Goal: Answer question/provide support

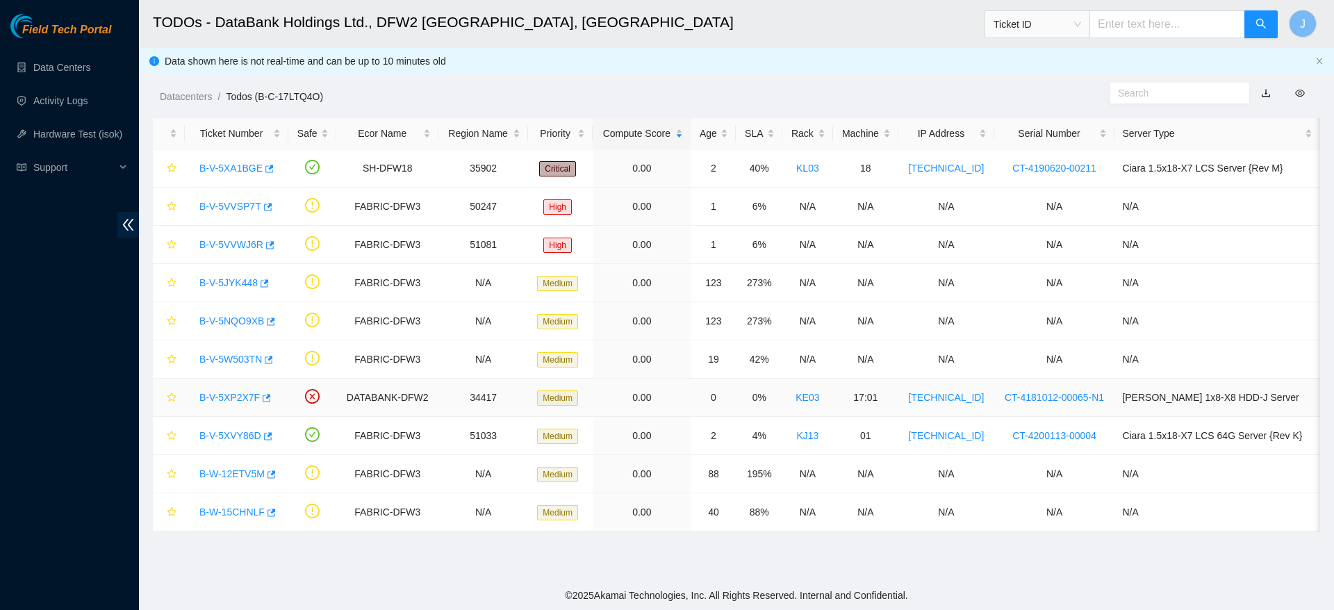
click at [220, 392] on link "B-V-5XP2X7F" at bounding box center [229, 397] width 60 height 11
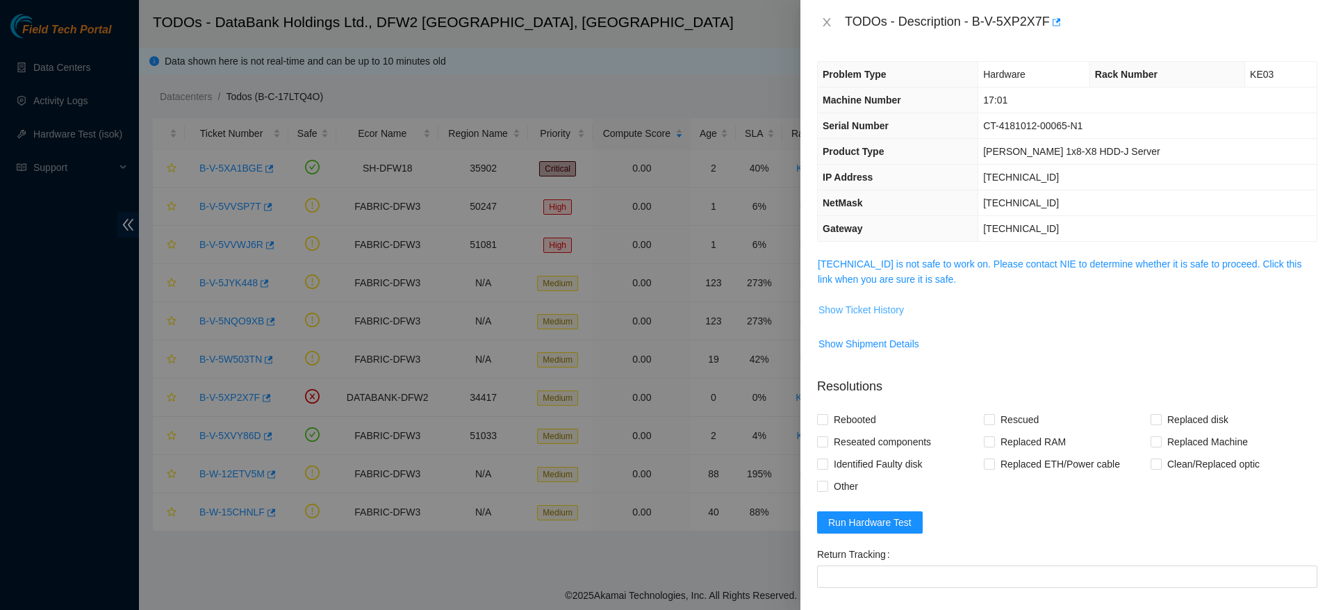
click at [882, 316] on span "Show Ticket History" at bounding box center [861, 309] width 85 height 15
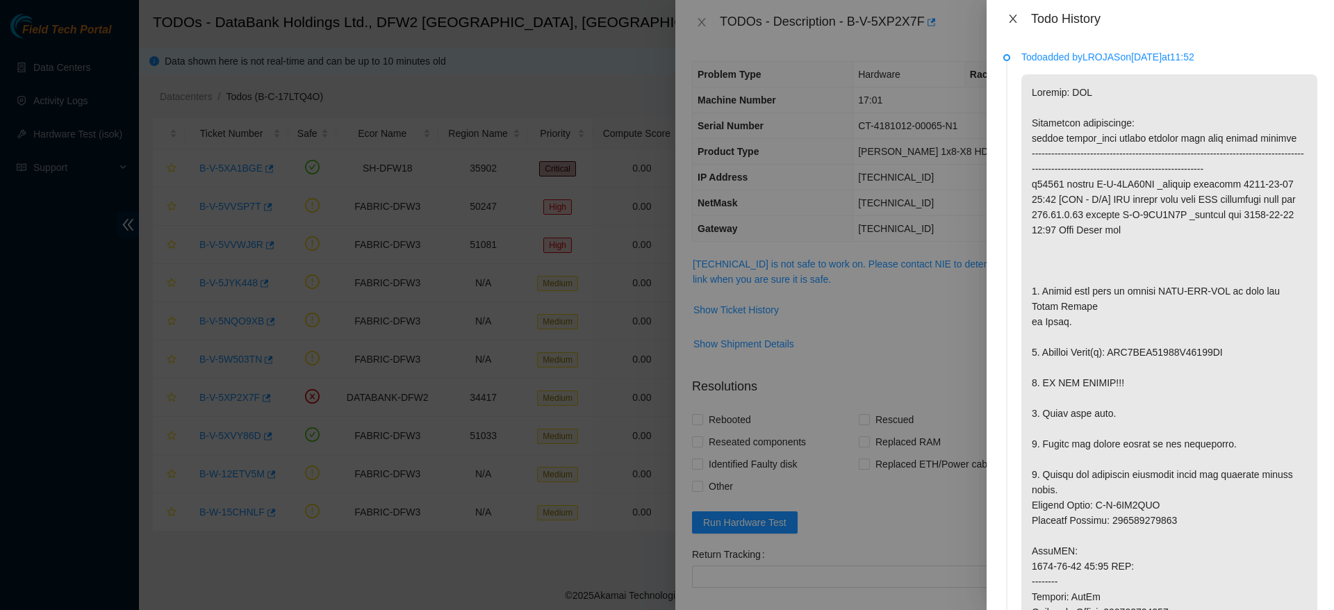
click at [1009, 22] on icon "close" at bounding box center [1013, 18] width 11 height 11
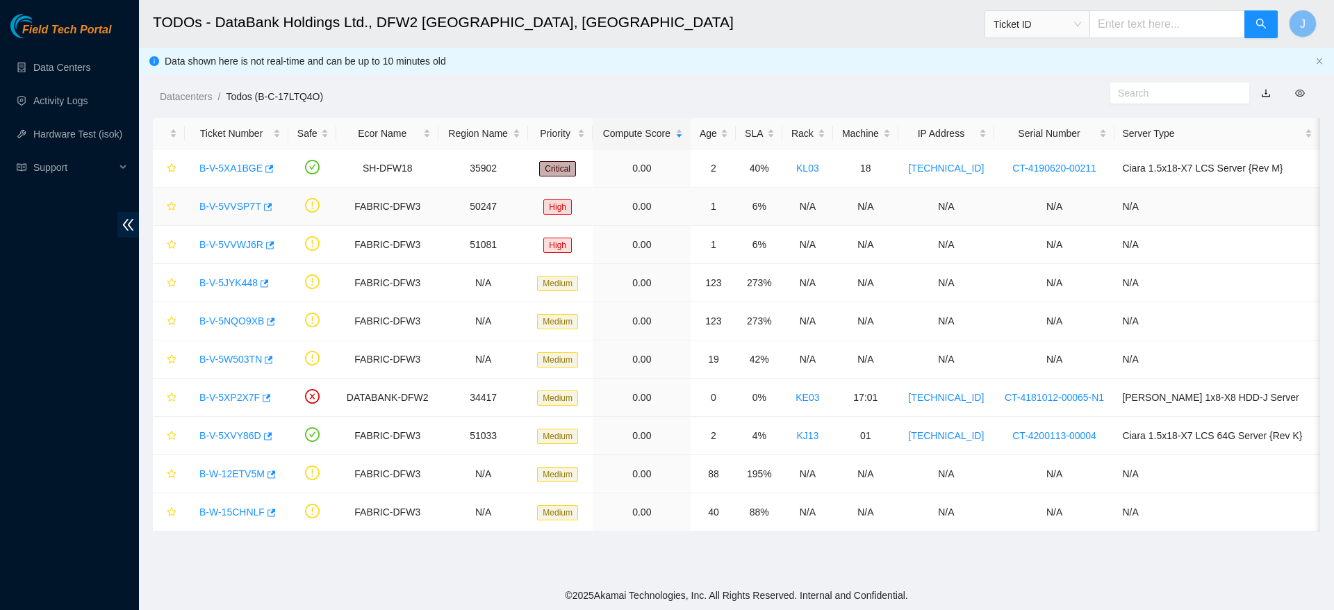
click at [236, 206] on link "B-V-5VVSP7T" at bounding box center [230, 206] width 62 height 11
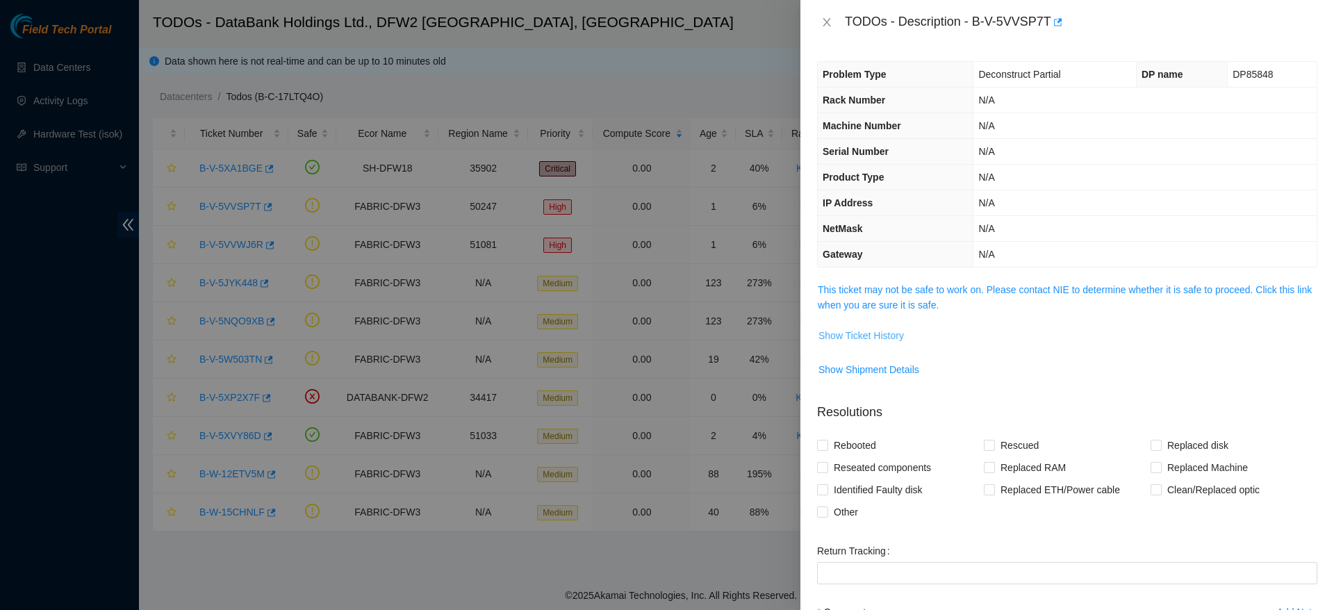
click at [864, 342] on span "Show Ticket History" at bounding box center [861, 335] width 85 height 15
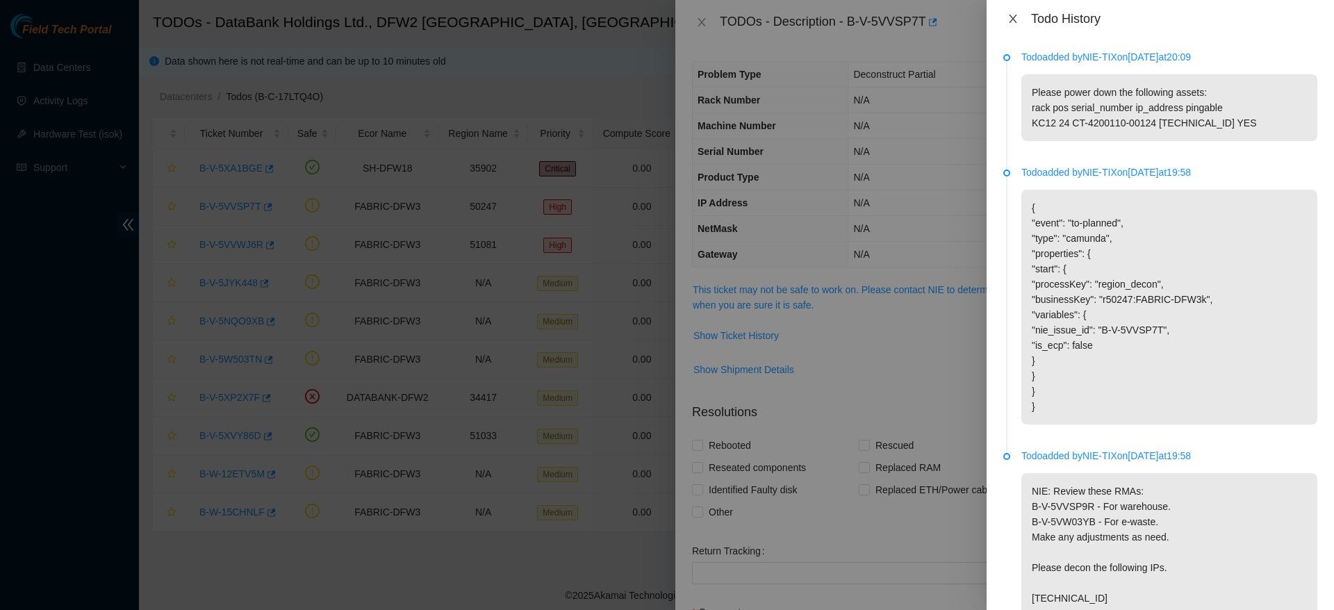
click at [1010, 24] on button "Close" at bounding box center [1012, 19] width 19 height 13
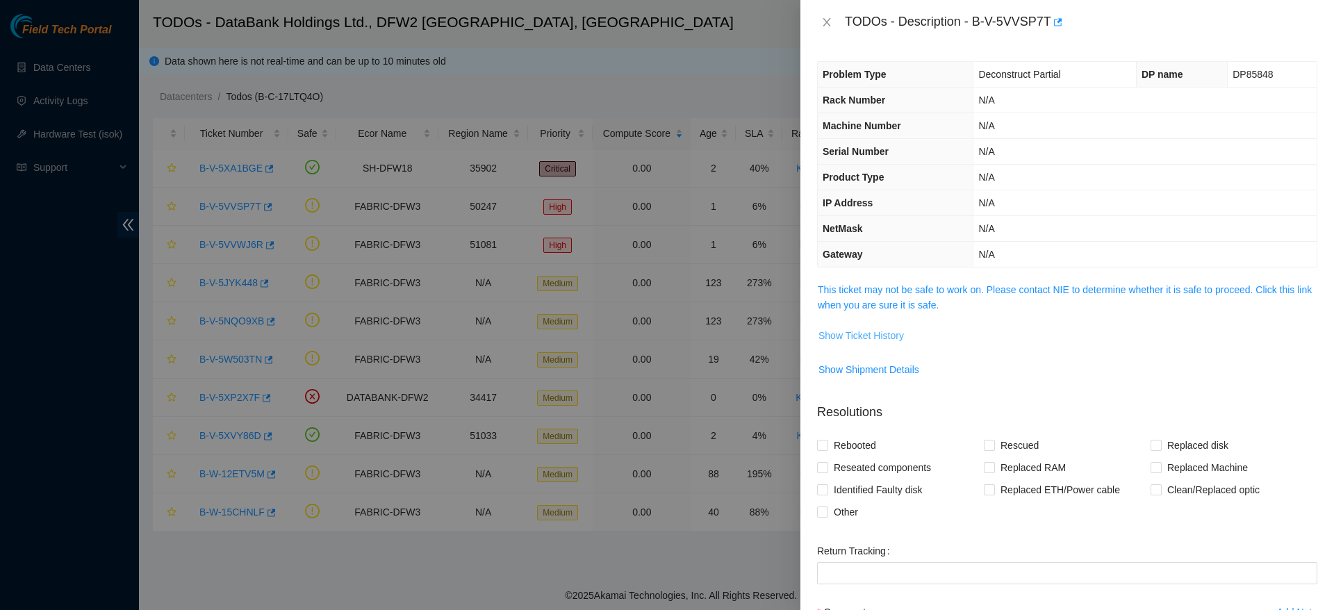
click at [864, 341] on span "Show Ticket History" at bounding box center [861, 335] width 85 height 15
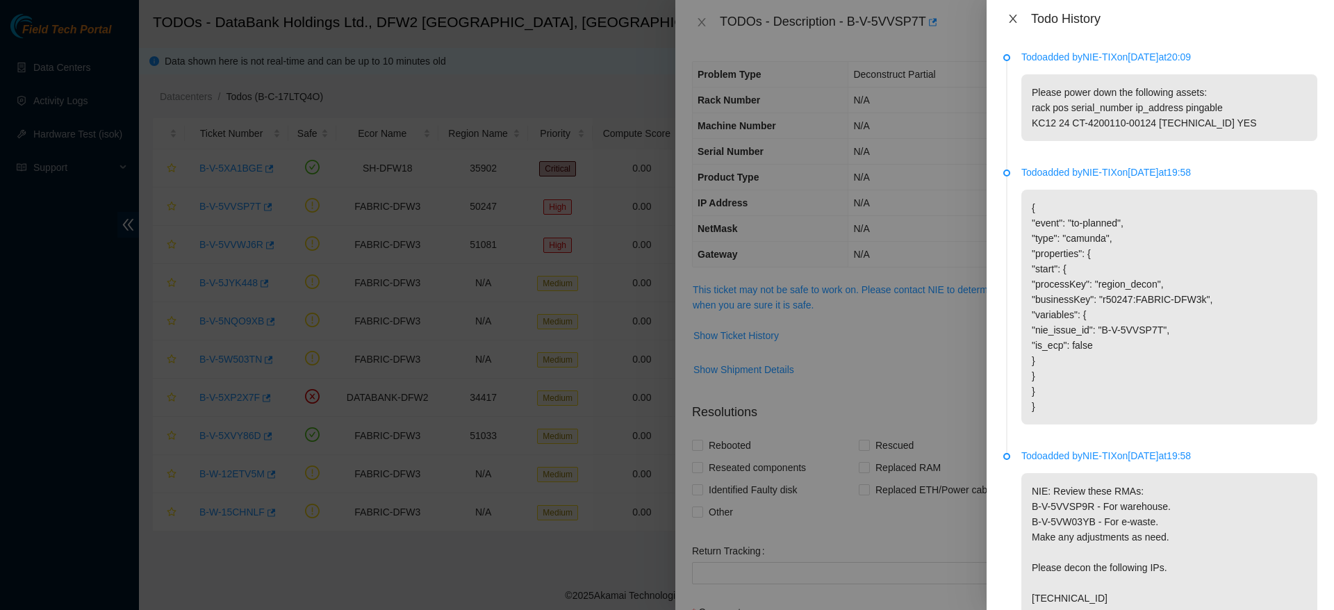
click at [1012, 14] on icon "close" at bounding box center [1013, 18] width 11 height 11
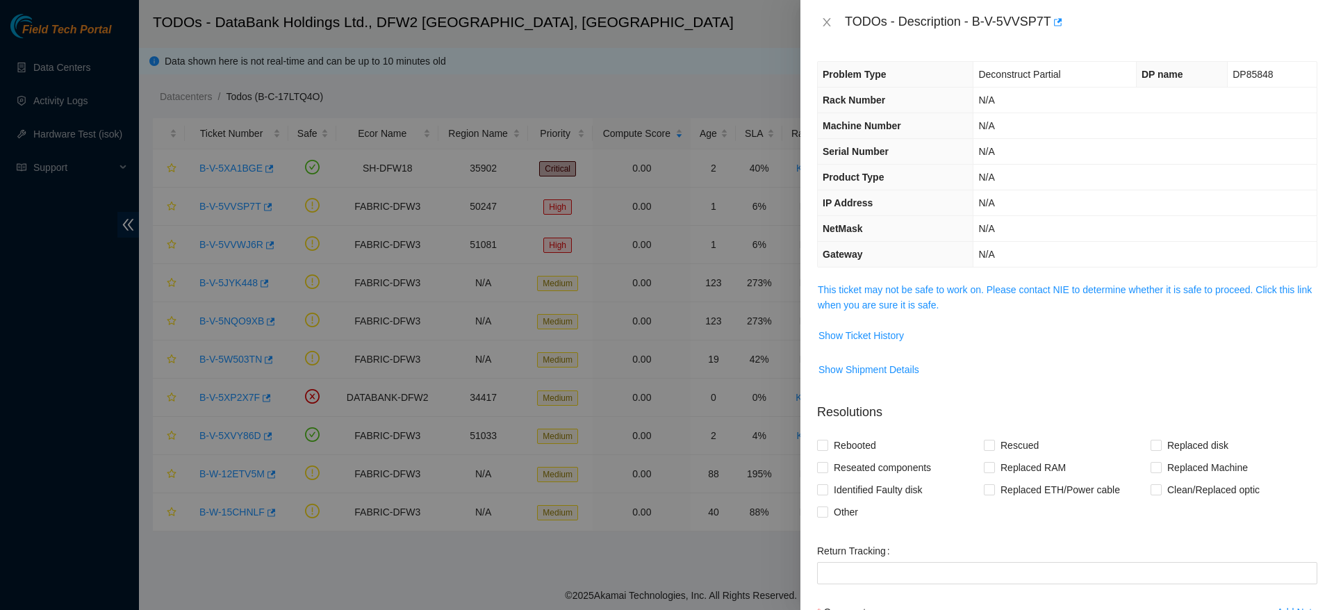
scroll to position [147, 0]
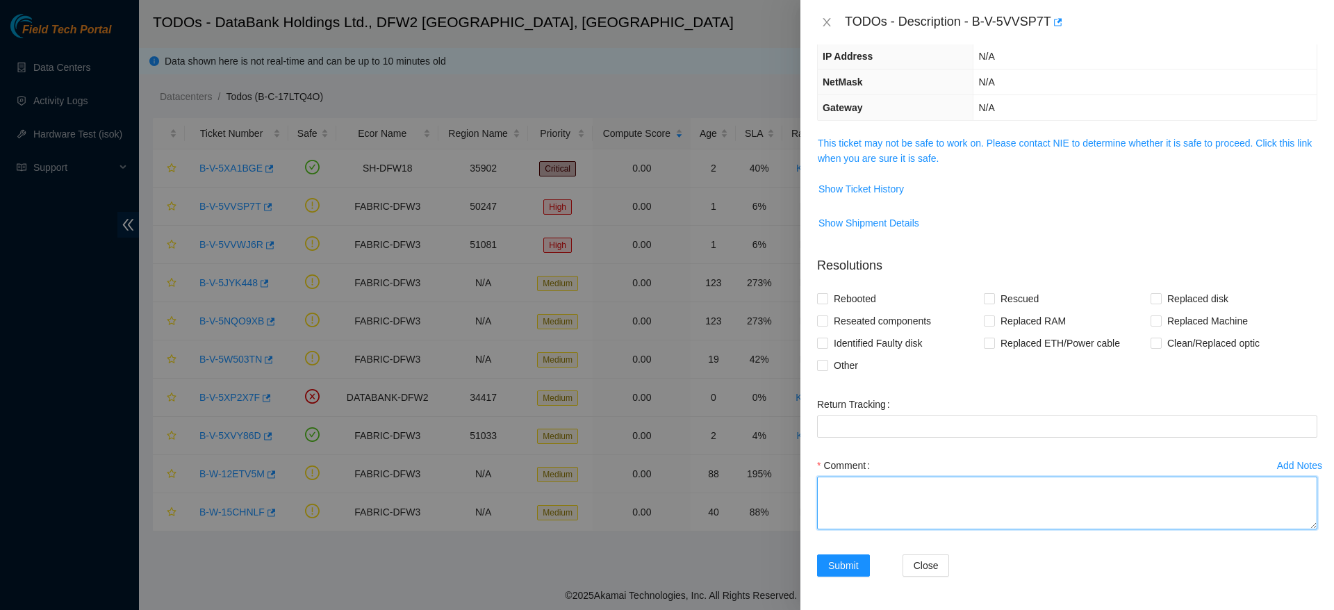
click at [919, 509] on textarea "Comment" at bounding box center [1067, 503] width 500 height 53
click at [825, 360] on input "Other" at bounding box center [822, 365] width 10 height 10
checkbox input "true"
click at [941, 509] on textarea "Comment" at bounding box center [1067, 503] width 500 height 53
type textarea "q"
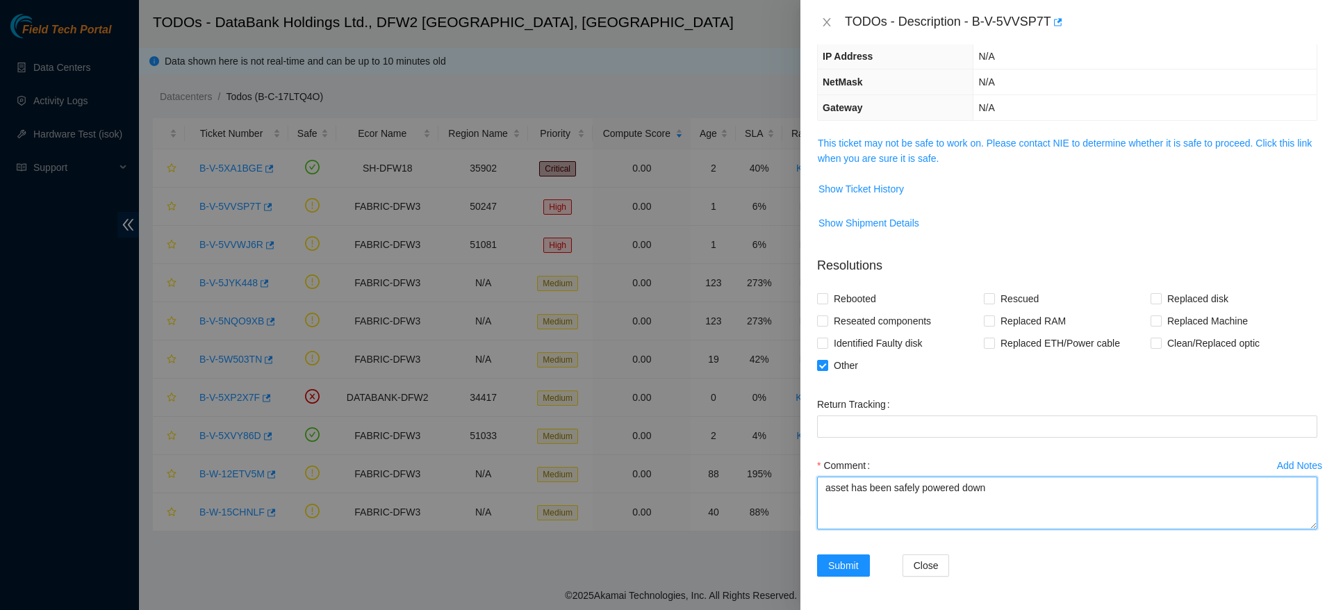
scroll to position [0, 0]
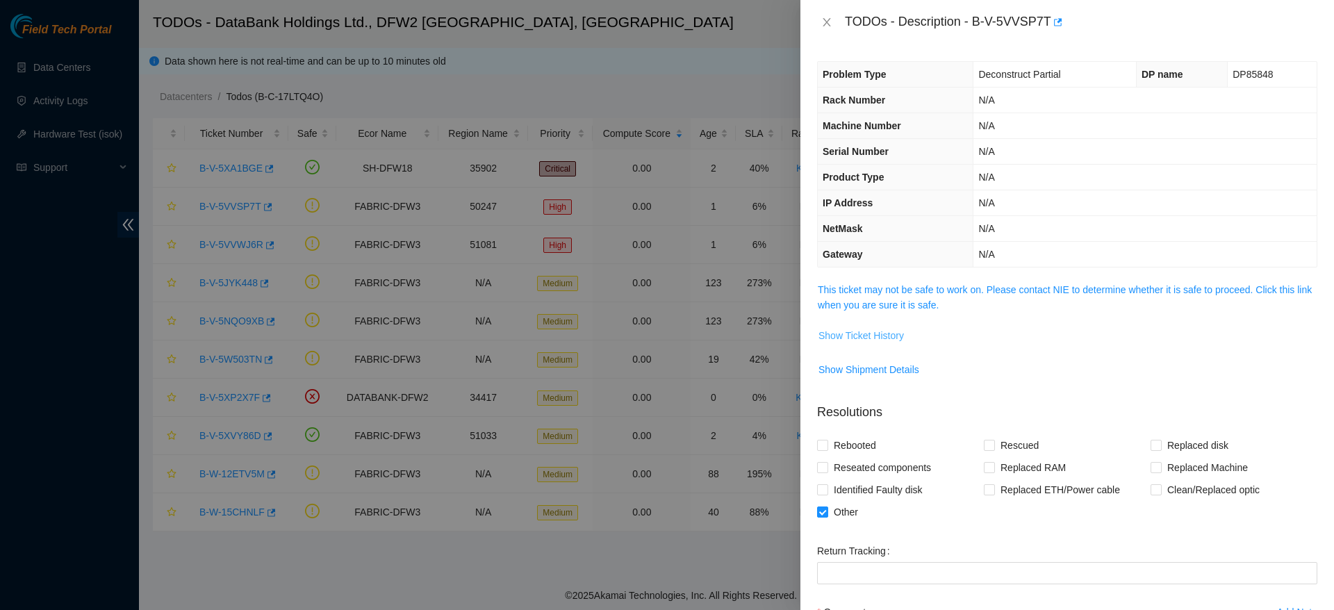
click at [844, 338] on span "Show Ticket History" at bounding box center [861, 335] width 85 height 15
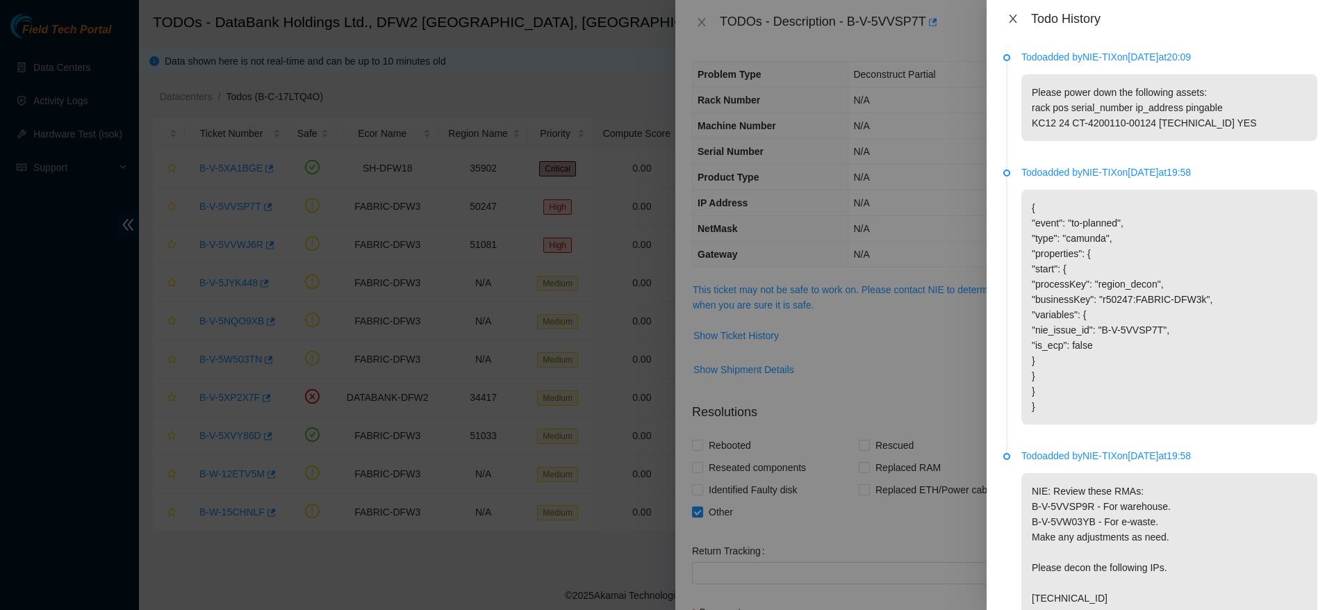
click at [1012, 17] on icon "close" at bounding box center [1013, 19] width 8 height 8
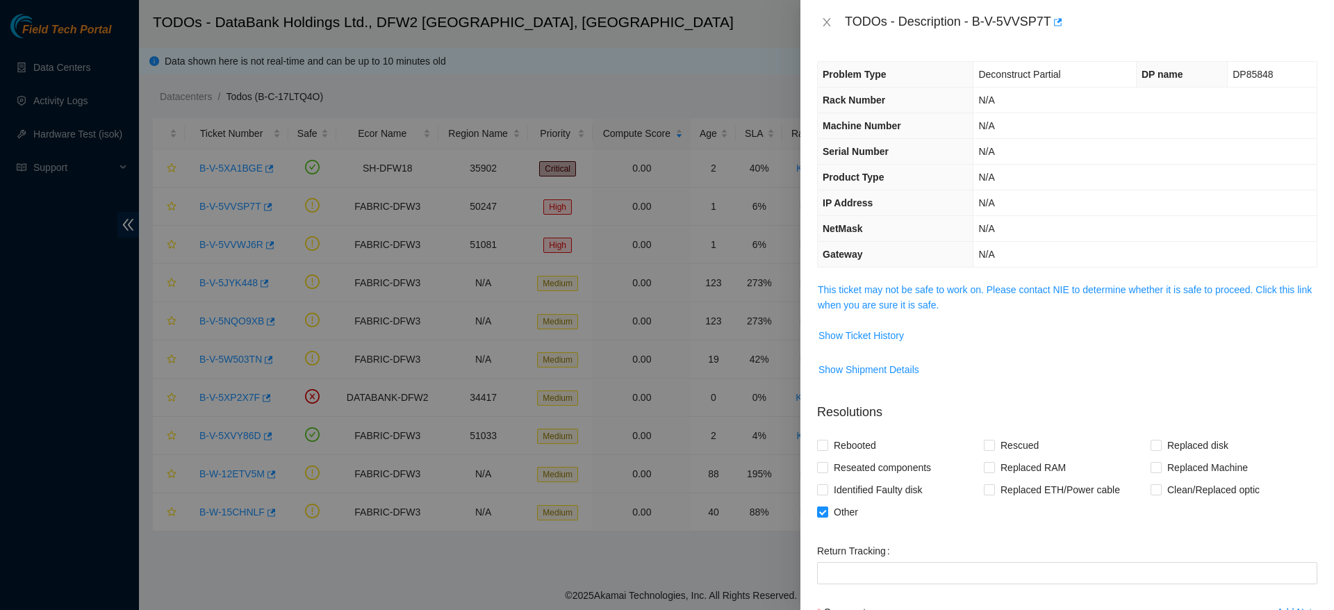
click at [1233, 76] on span "DP85848" at bounding box center [1253, 74] width 40 height 11
copy span "DP85848"
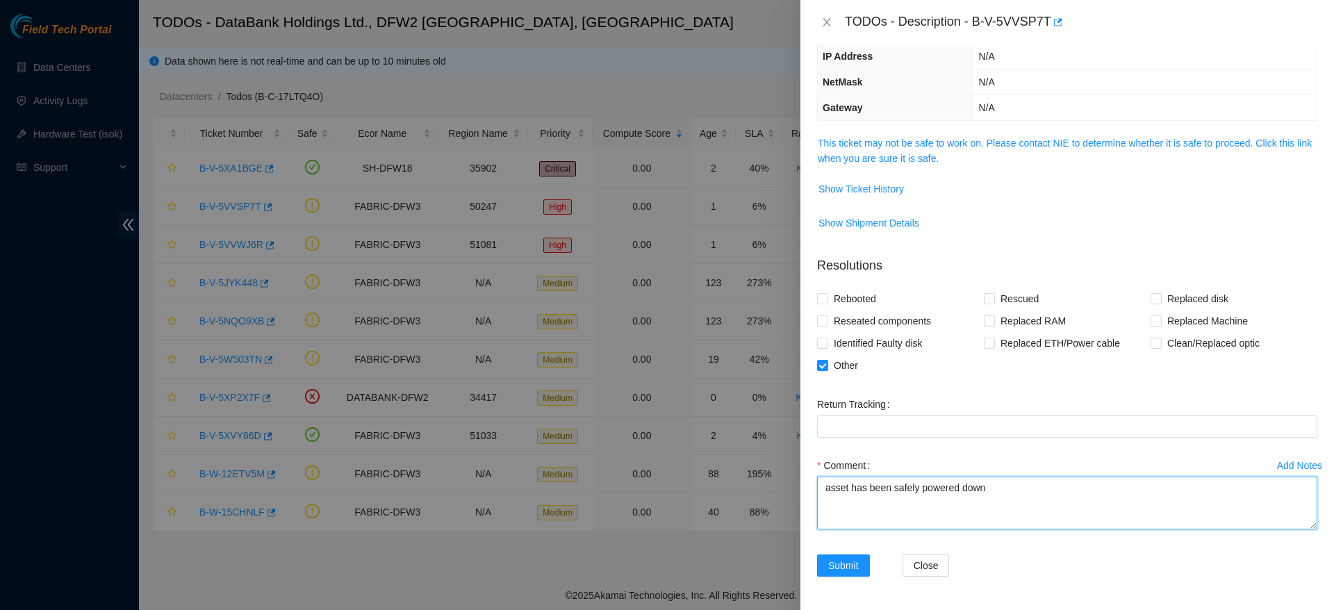
click at [1076, 488] on textarea "asset has been safely powered down" at bounding box center [1067, 503] width 500 height 53
paste textarea "DP85848"
type textarea "asset has been safely powered down, DP85848"
click at [837, 571] on span "Submit" at bounding box center [843, 565] width 31 height 15
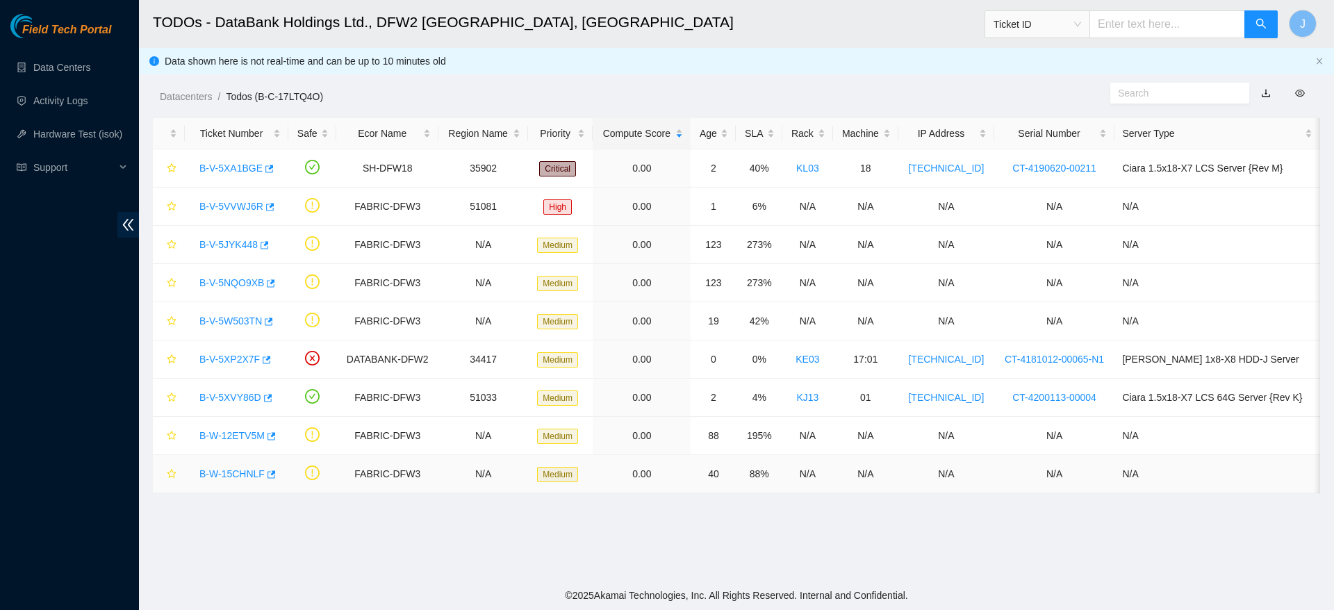
click at [229, 475] on link "B-W-15CHNLF" at bounding box center [231, 473] width 65 height 11
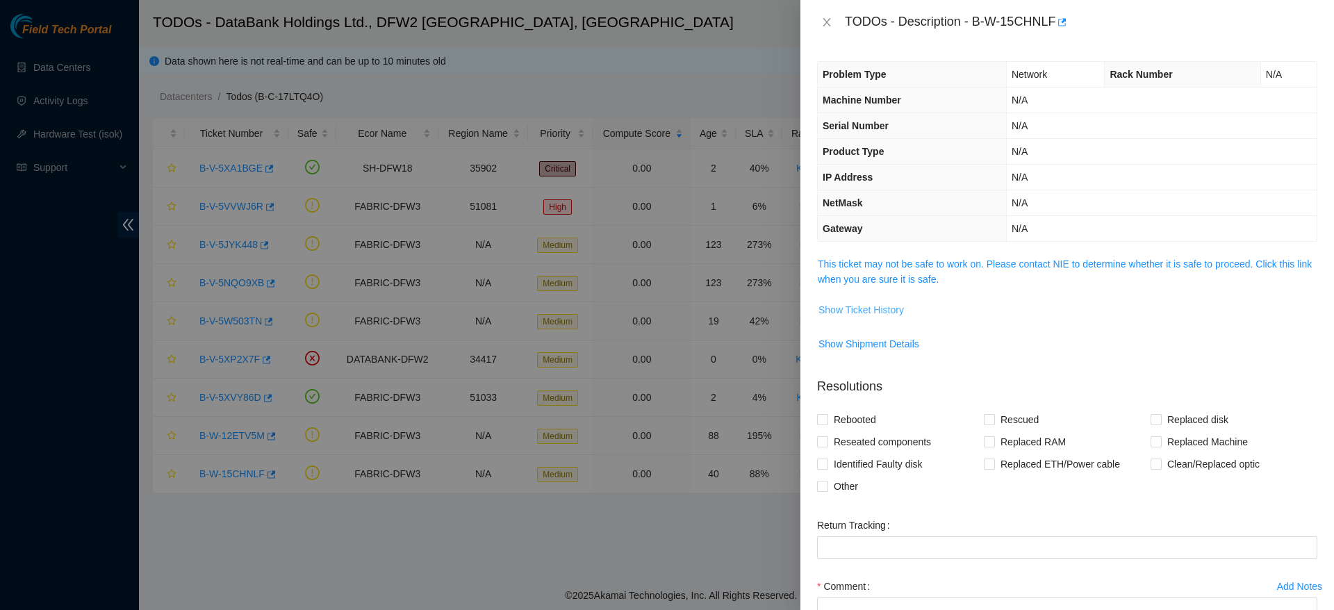
click at [884, 311] on span "Show Ticket History" at bounding box center [861, 309] width 85 height 15
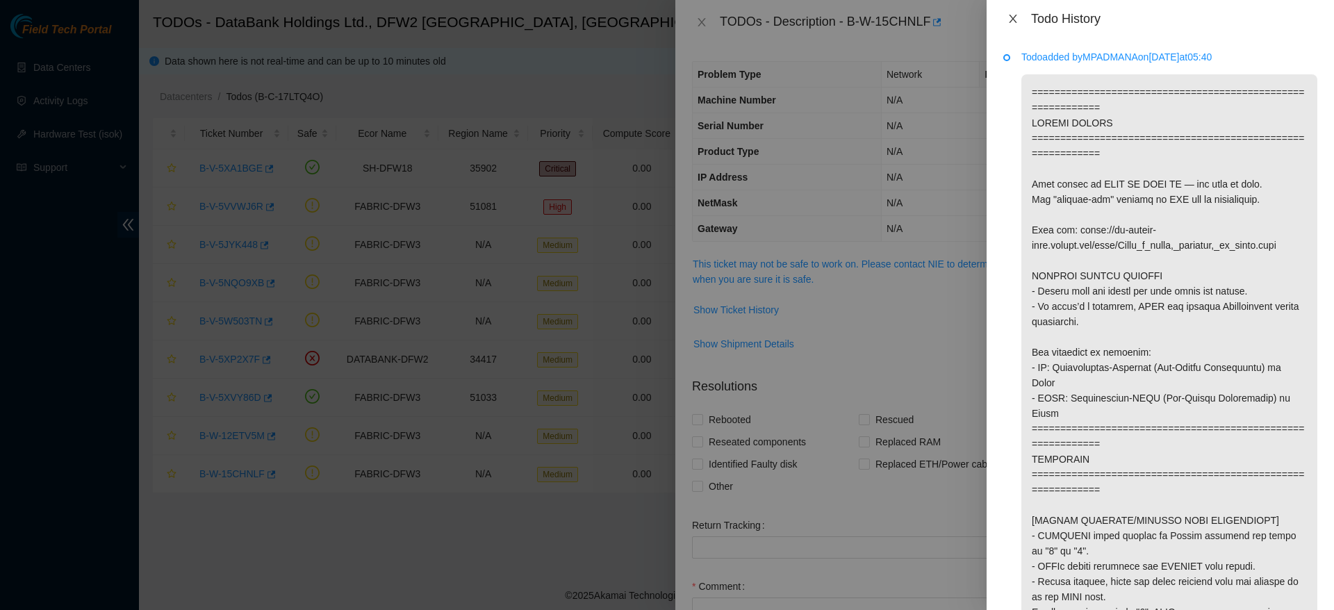
click at [1012, 15] on icon "close" at bounding box center [1013, 18] width 11 height 11
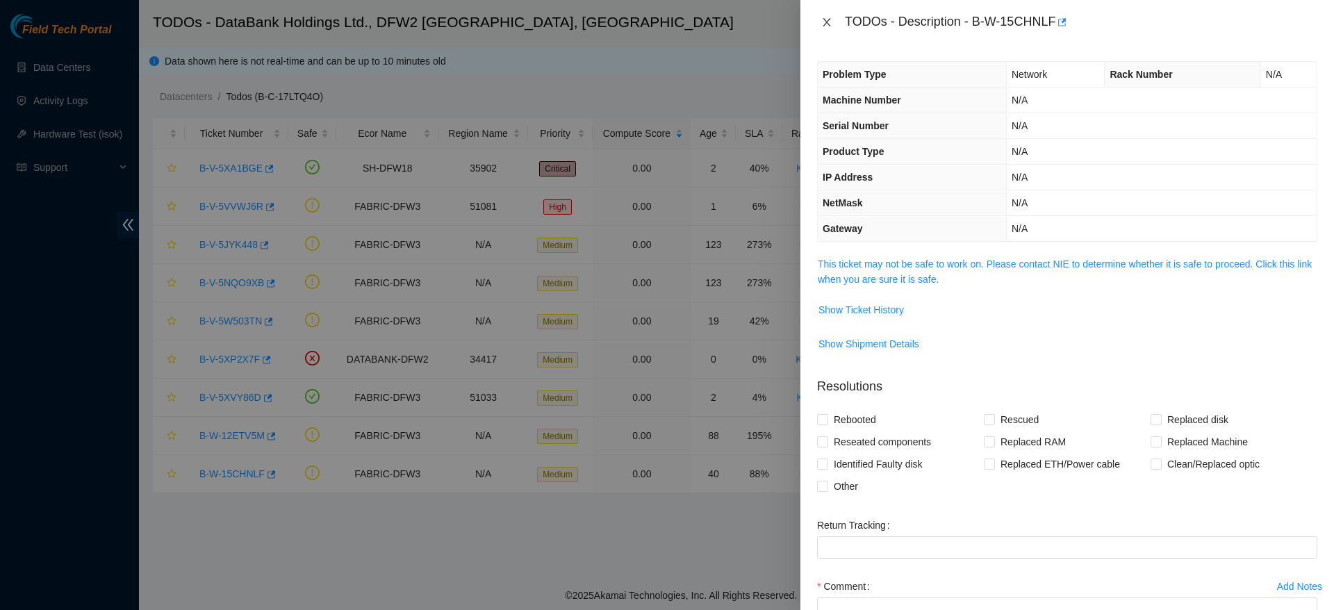
click at [823, 20] on icon "close" at bounding box center [826, 22] width 11 height 11
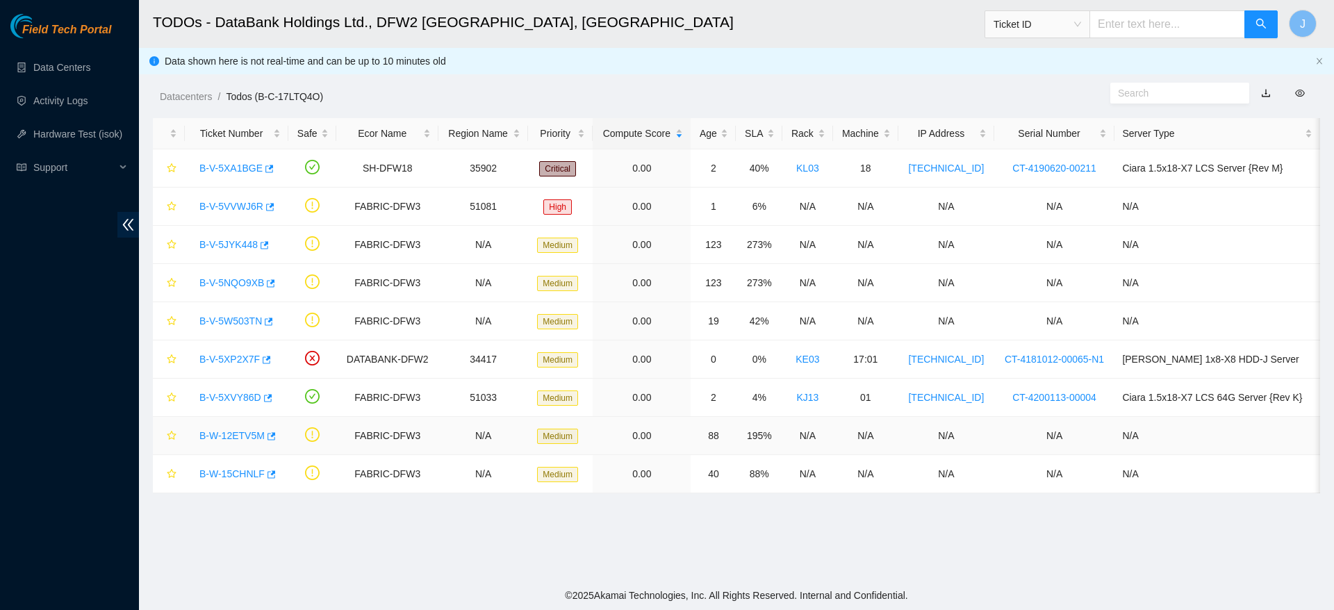
click at [231, 439] on link "B-W-12ETV5M" at bounding box center [231, 435] width 65 height 11
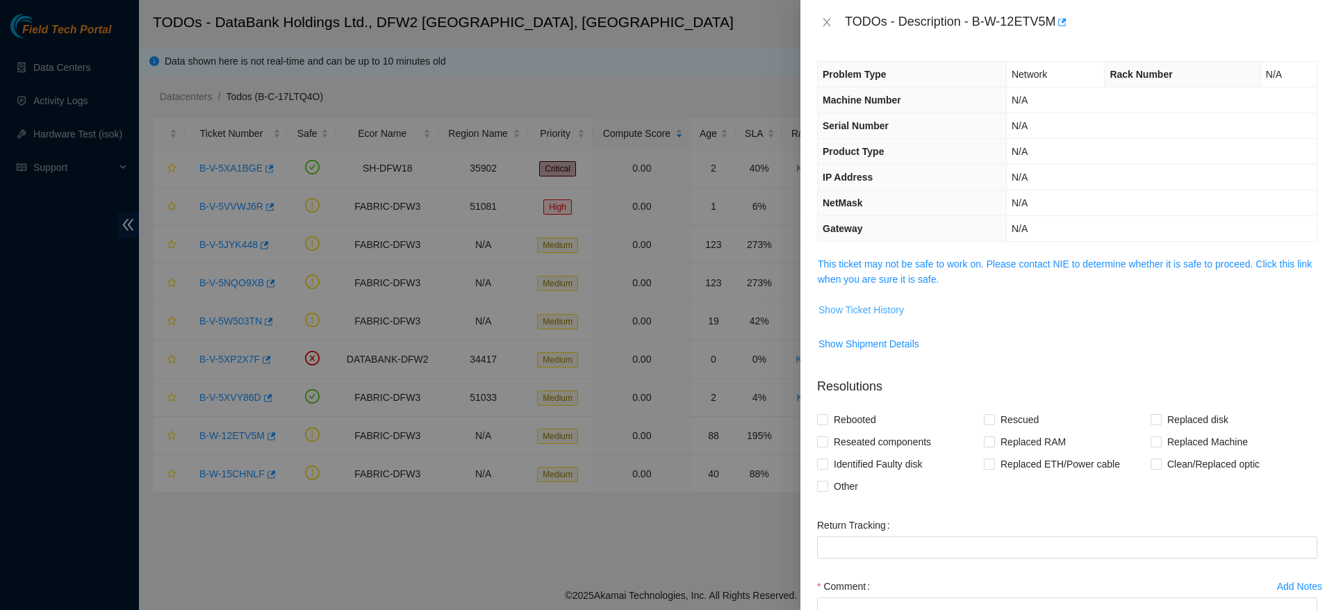
click at [862, 315] on span "Show Ticket History" at bounding box center [861, 309] width 85 height 15
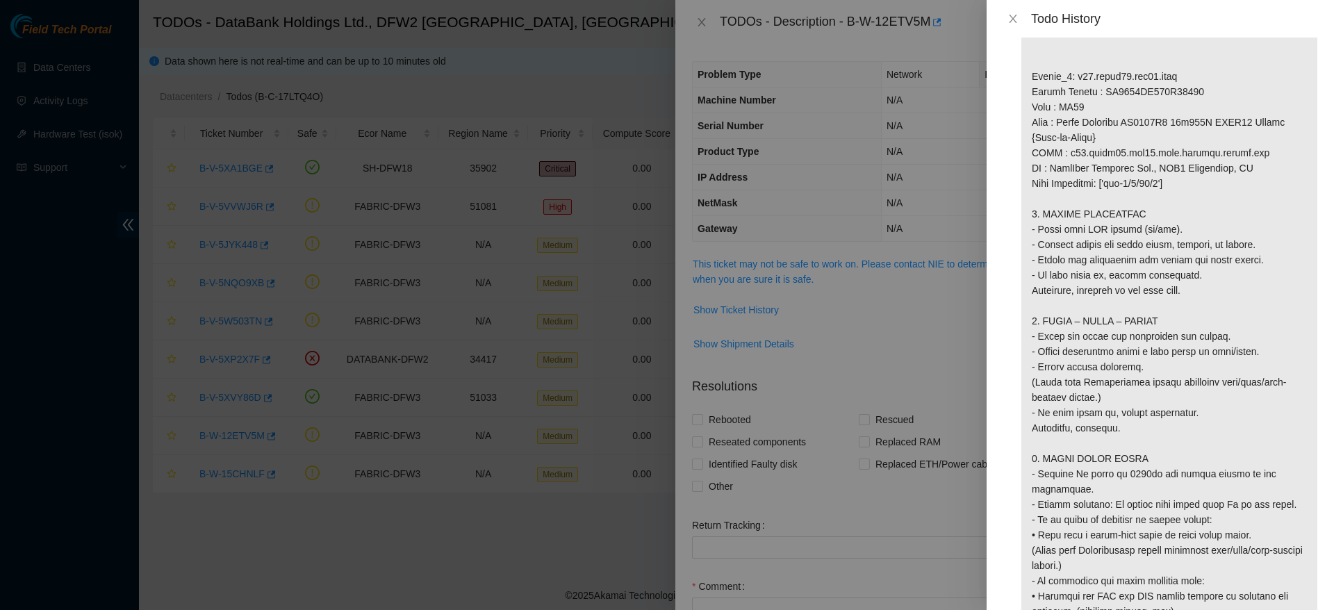
scroll to position [1167, 0]
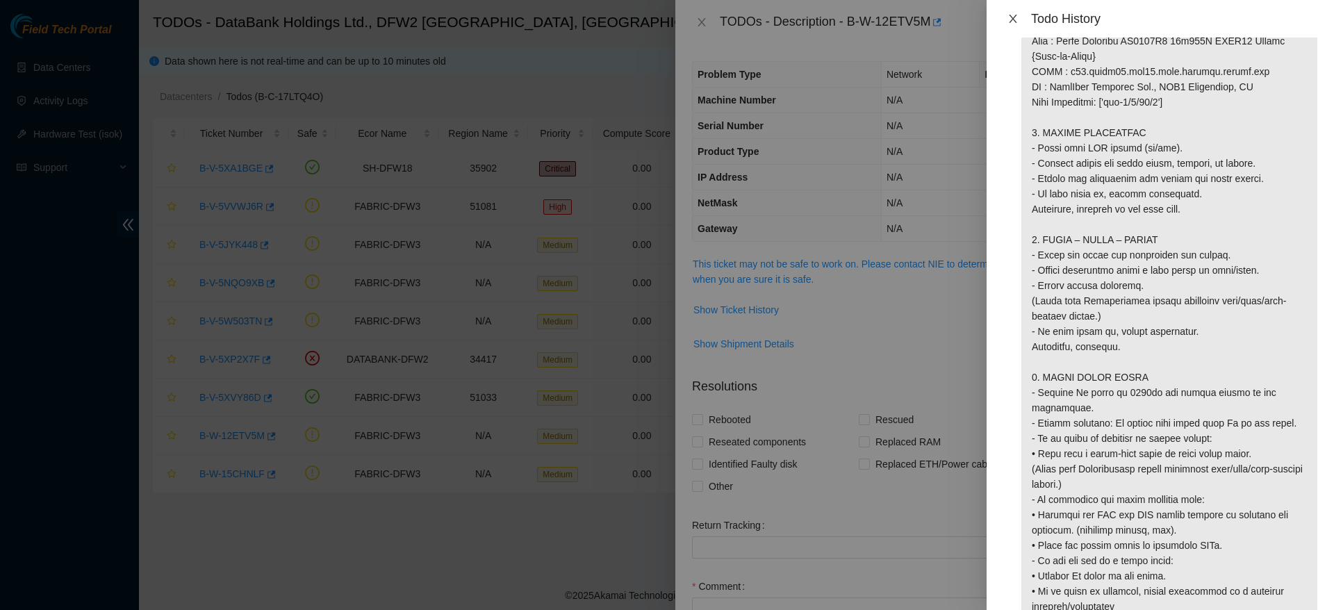
click at [1019, 19] on button "Close" at bounding box center [1012, 19] width 19 height 13
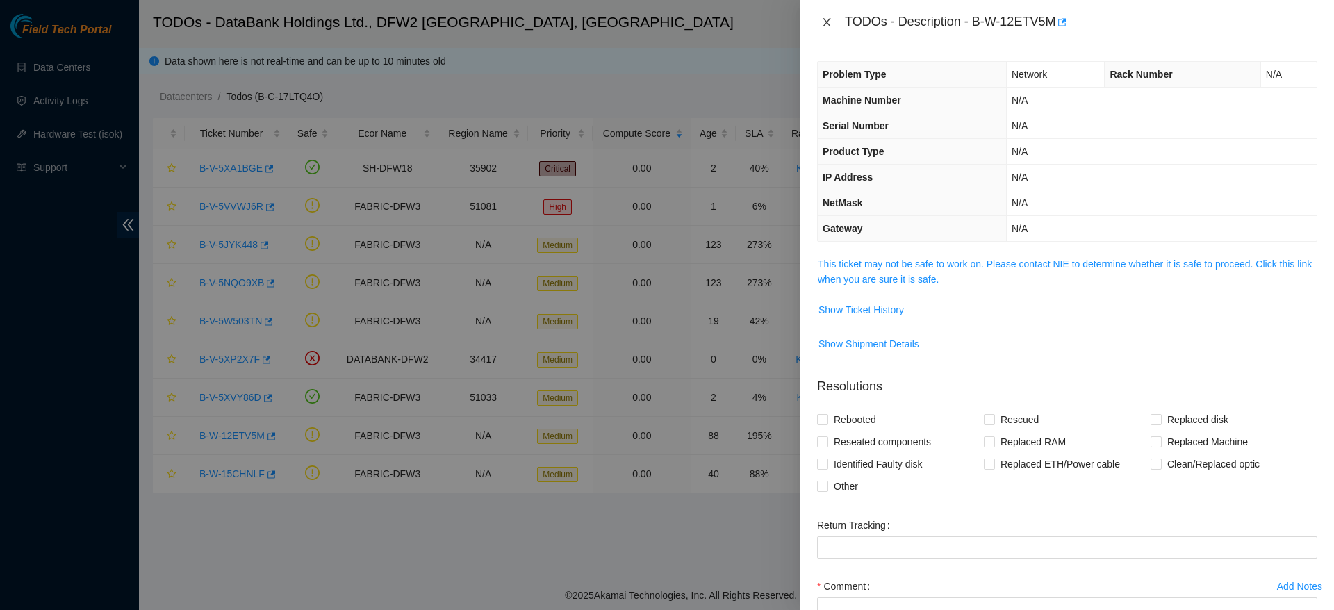
click at [826, 24] on icon "close" at bounding box center [826, 22] width 11 height 11
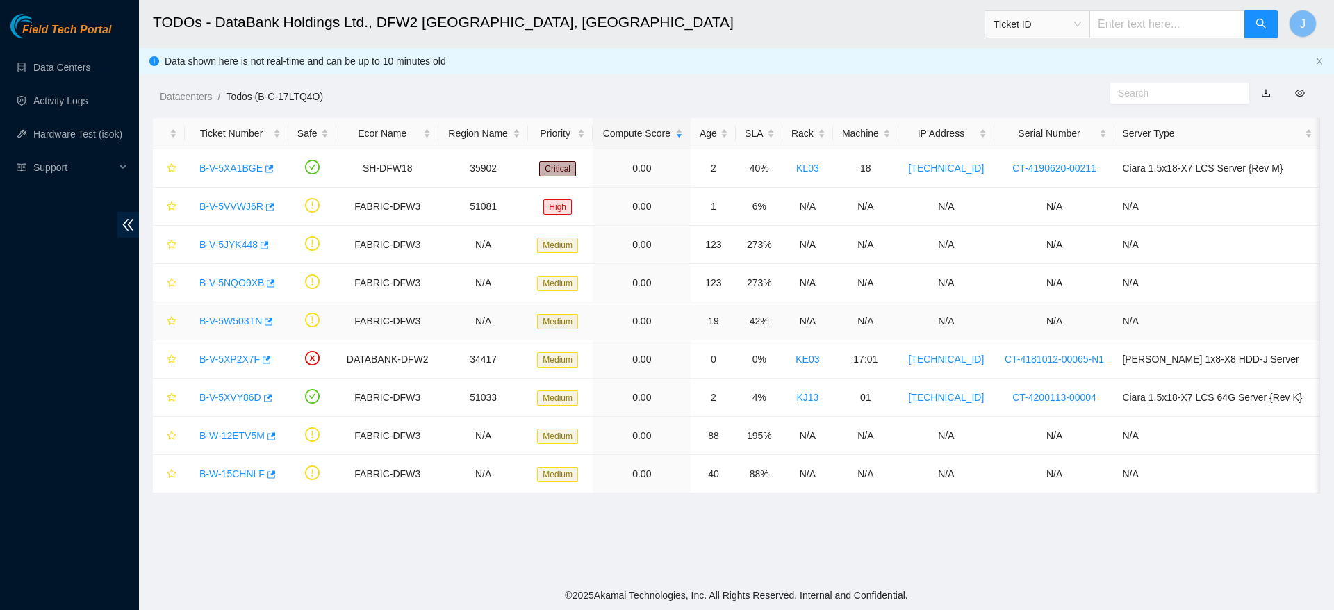
click at [224, 318] on link "B-V-5W503TN" at bounding box center [230, 320] width 63 height 11
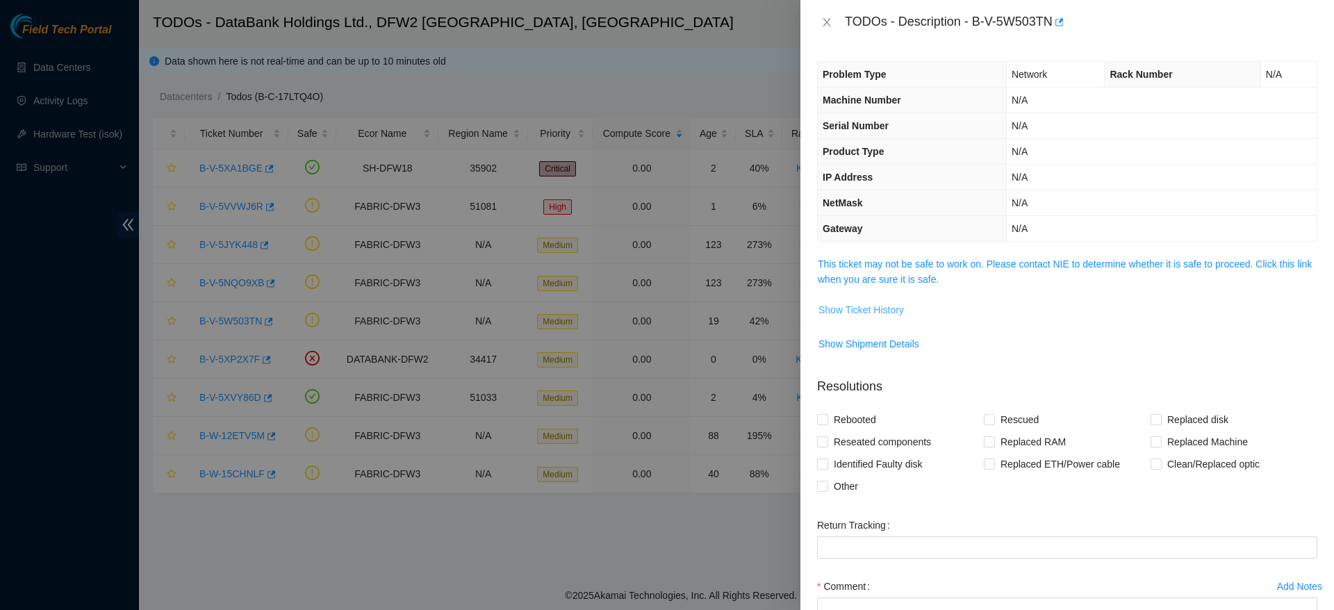
click at [873, 311] on span "Show Ticket History" at bounding box center [861, 309] width 85 height 15
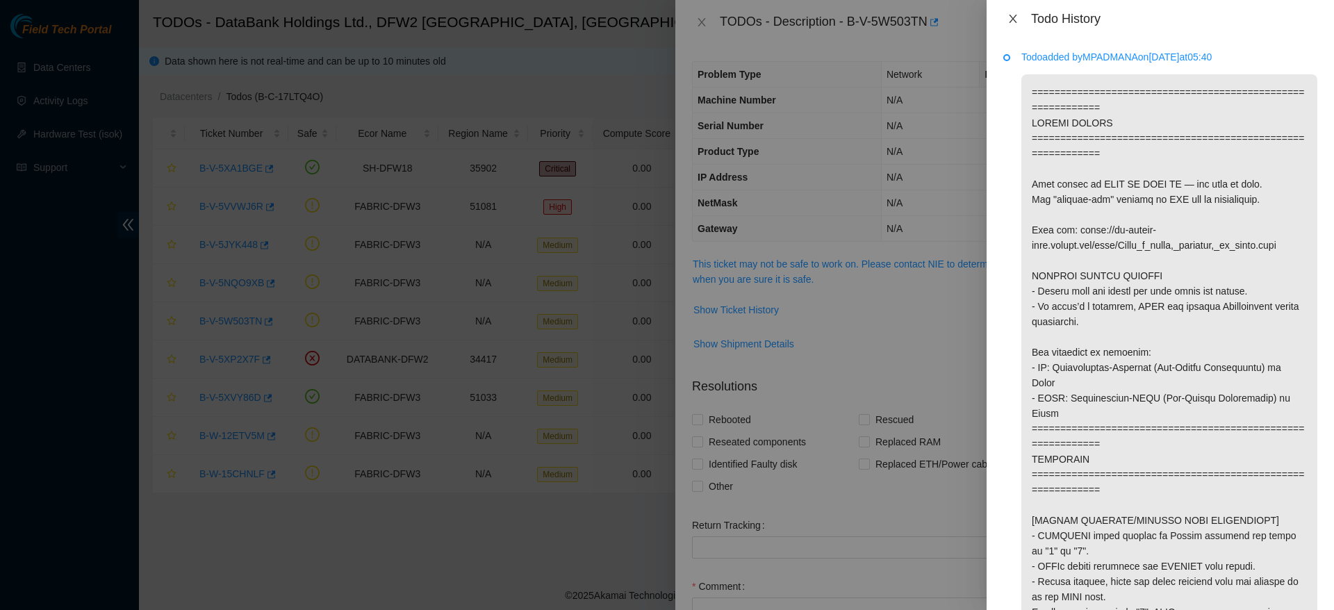
click at [1016, 13] on icon "close" at bounding box center [1013, 18] width 11 height 11
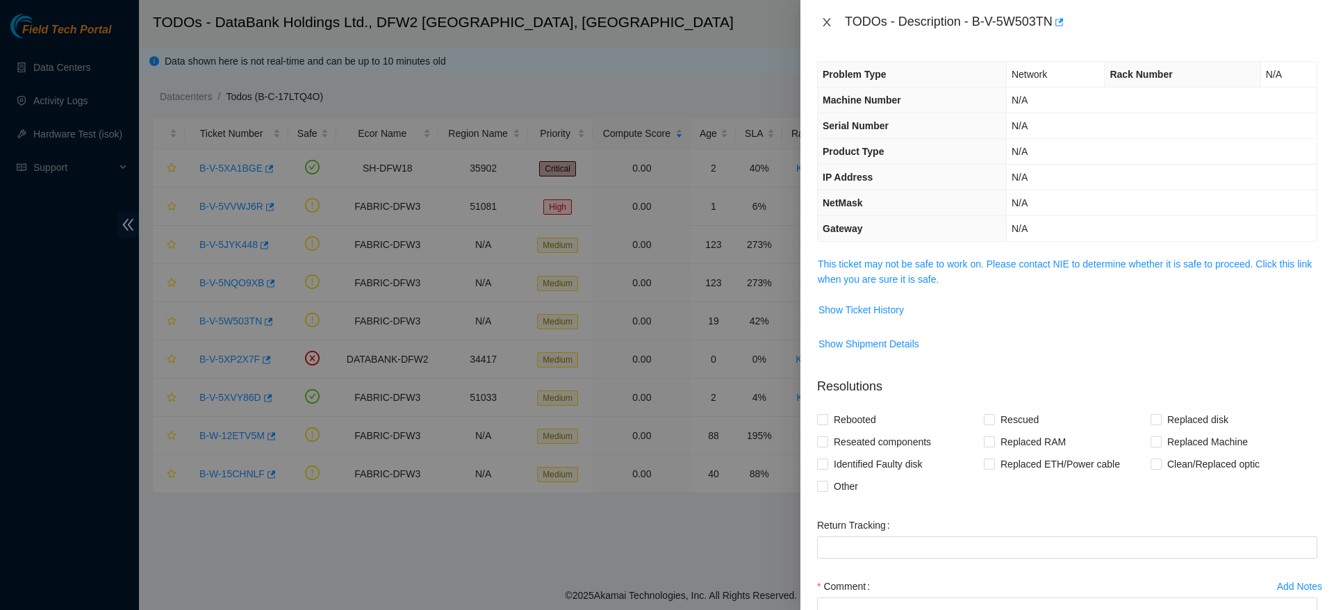
click at [829, 24] on icon "close" at bounding box center [827, 22] width 8 height 8
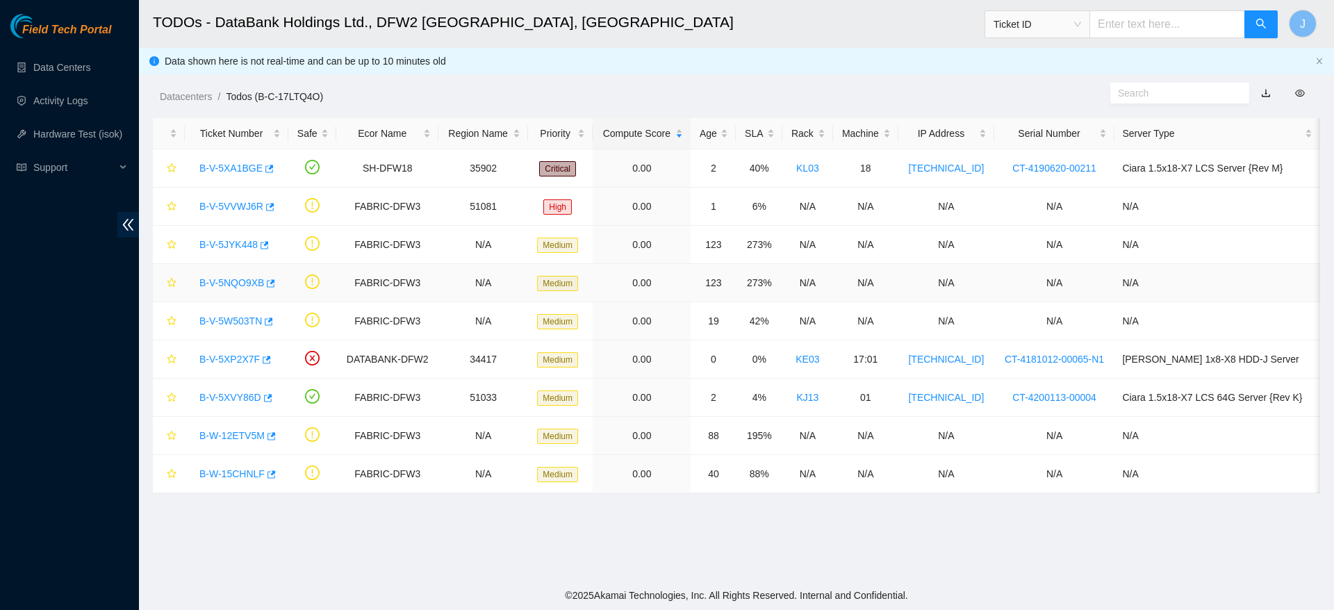
click at [224, 282] on link "B-V-5NQO9XB" at bounding box center [231, 282] width 65 height 11
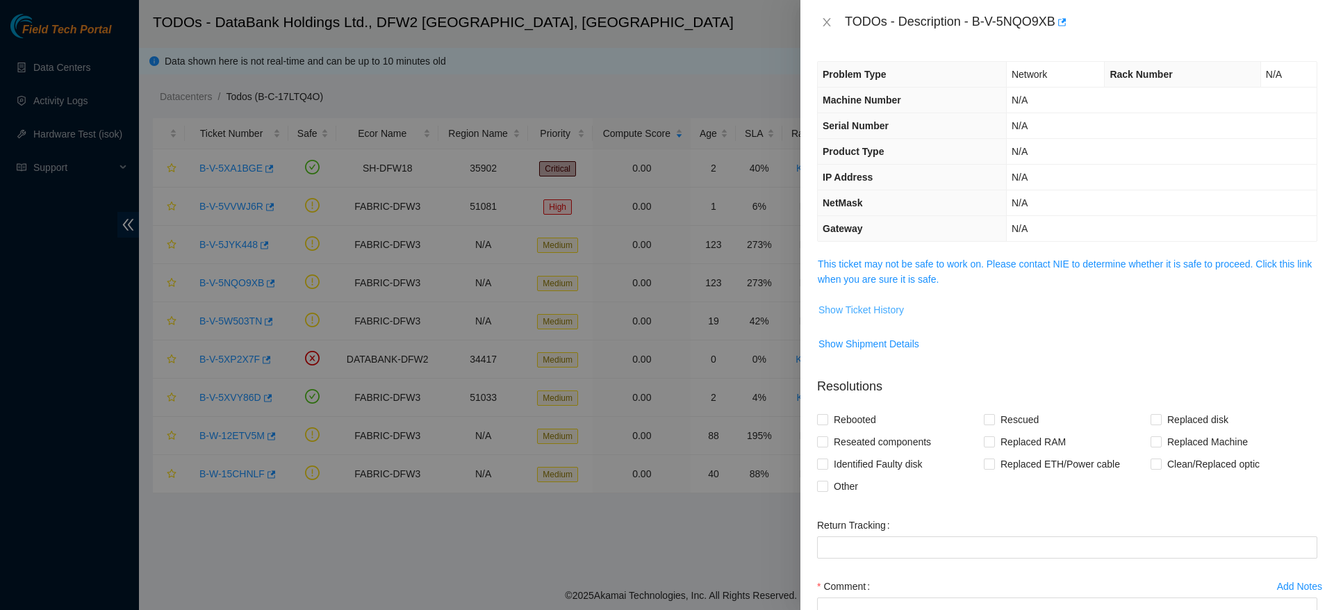
click at [841, 299] on button "Show Ticket History" at bounding box center [861, 310] width 87 height 22
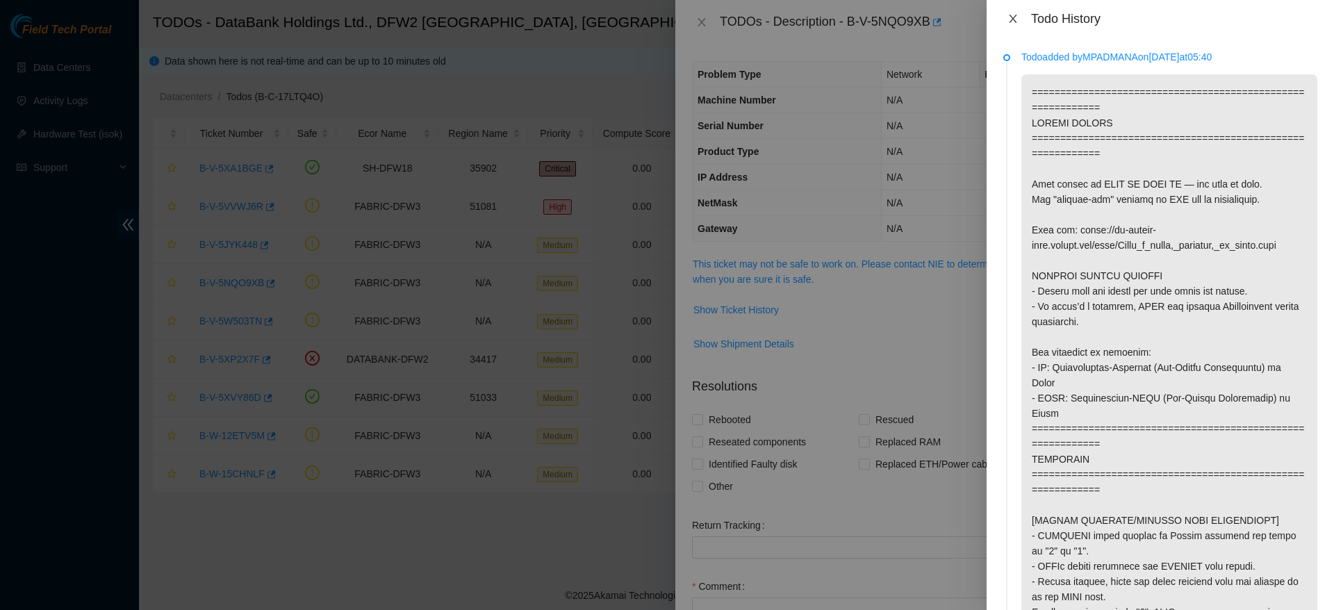
click at [1017, 24] on icon "close" at bounding box center [1013, 18] width 11 height 11
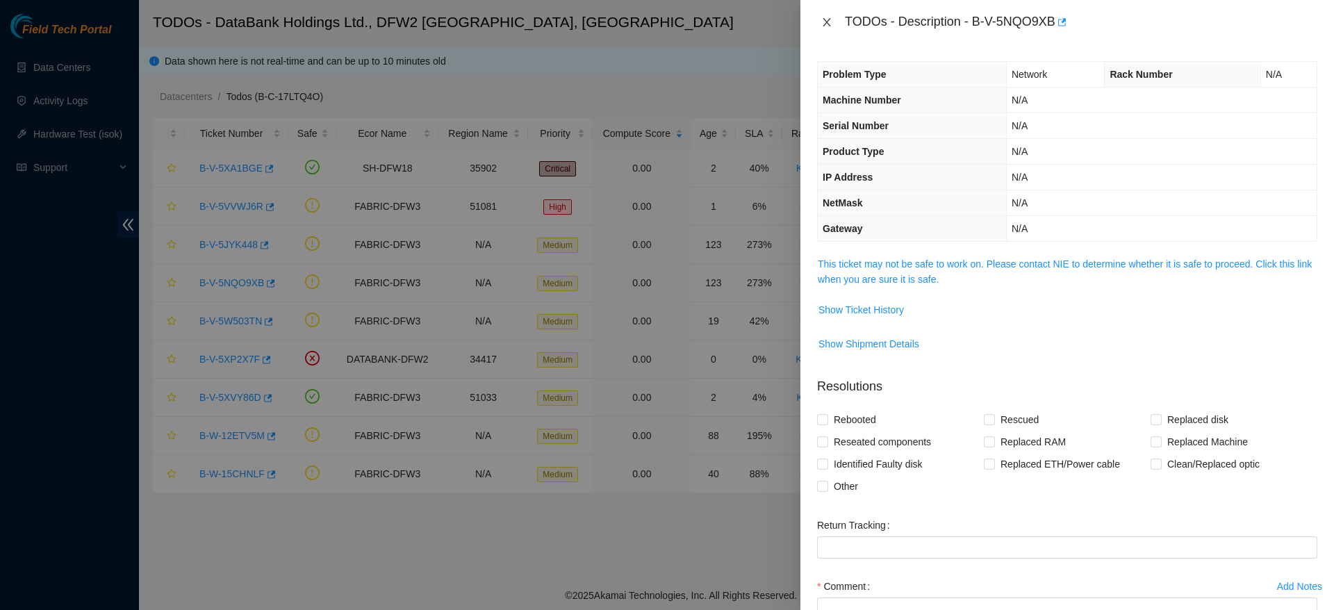
click at [822, 18] on icon "close" at bounding box center [826, 22] width 11 height 11
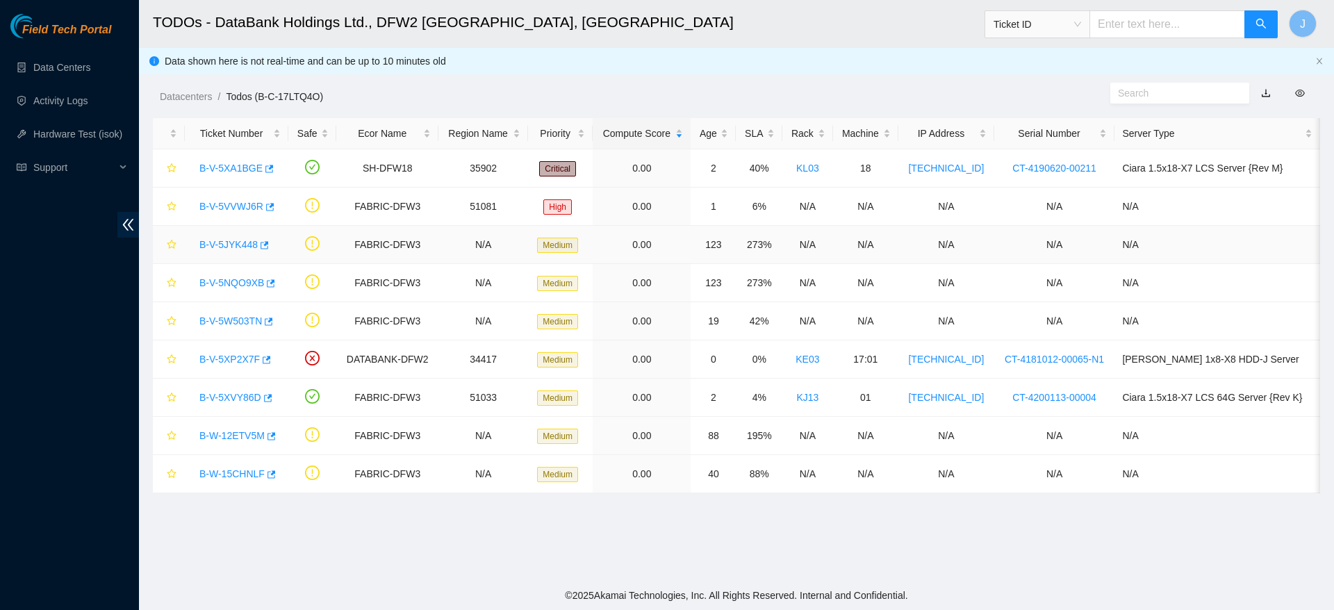
click at [226, 248] on link "B-V-5JYK448" at bounding box center [228, 244] width 58 height 11
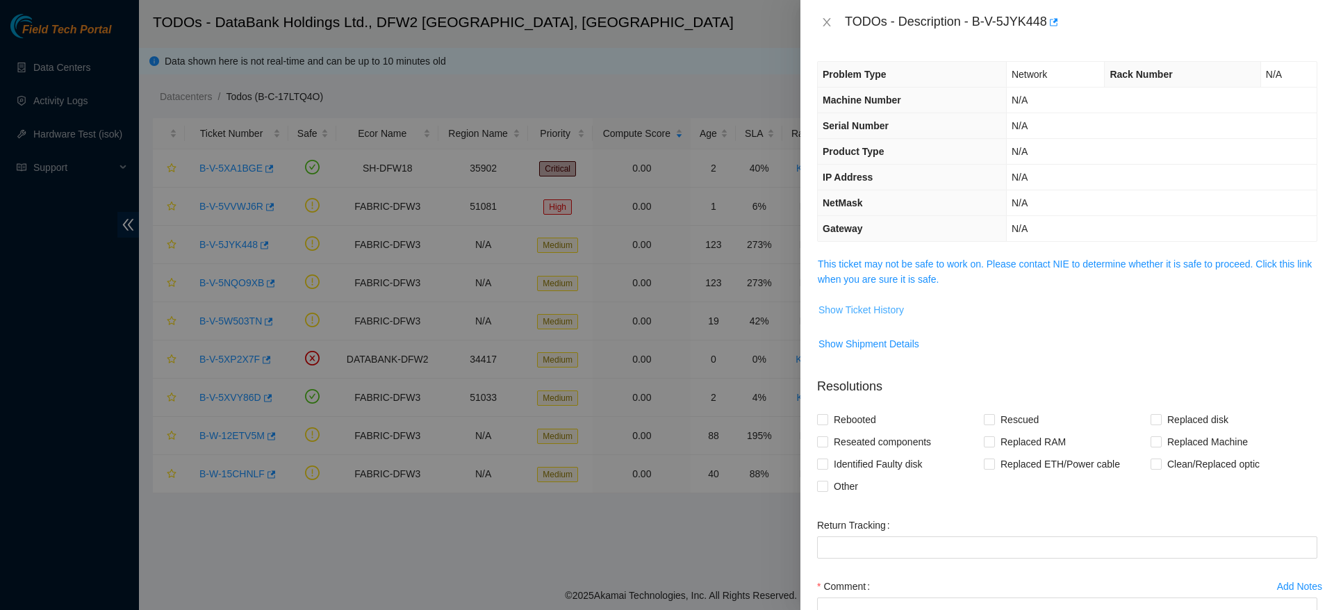
click at [876, 300] on button "Show Ticket History" at bounding box center [861, 310] width 87 height 22
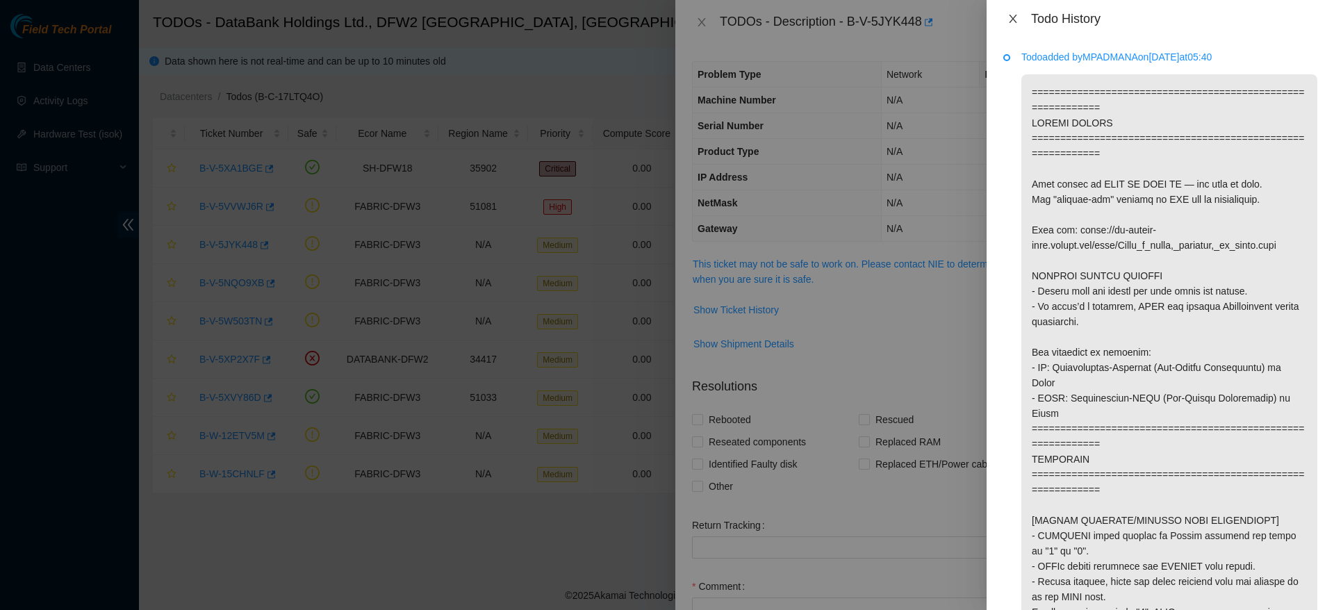
click at [1010, 13] on icon "close" at bounding box center [1013, 18] width 11 height 11
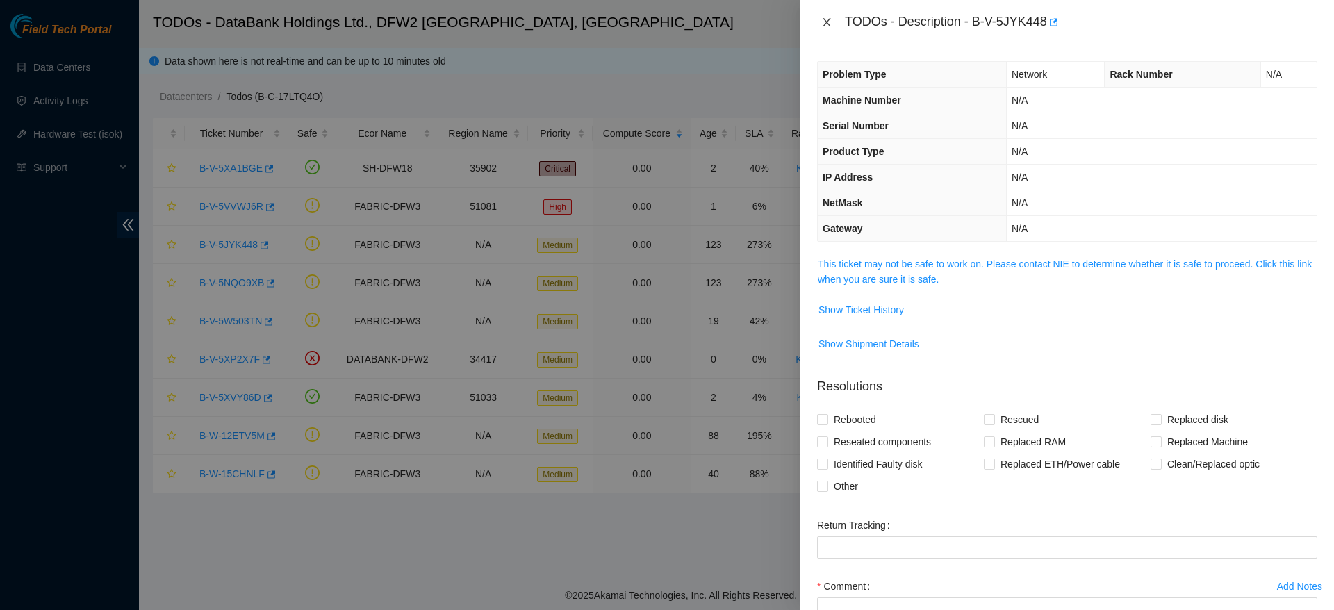
click at [826, 25] on icon "close" at bounding box center [826, 22] width 11 height 11
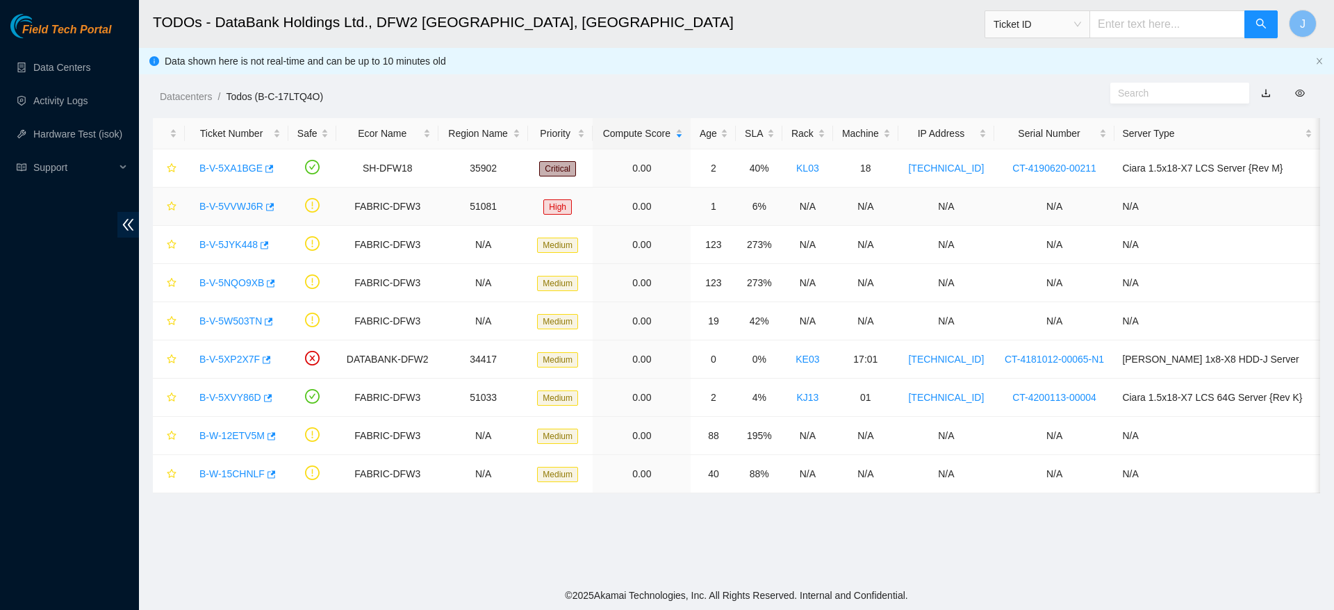
click at [232, 204] on link "B-V-5VVWJ6R" at bounding box center [231, 206] width 64 height 11
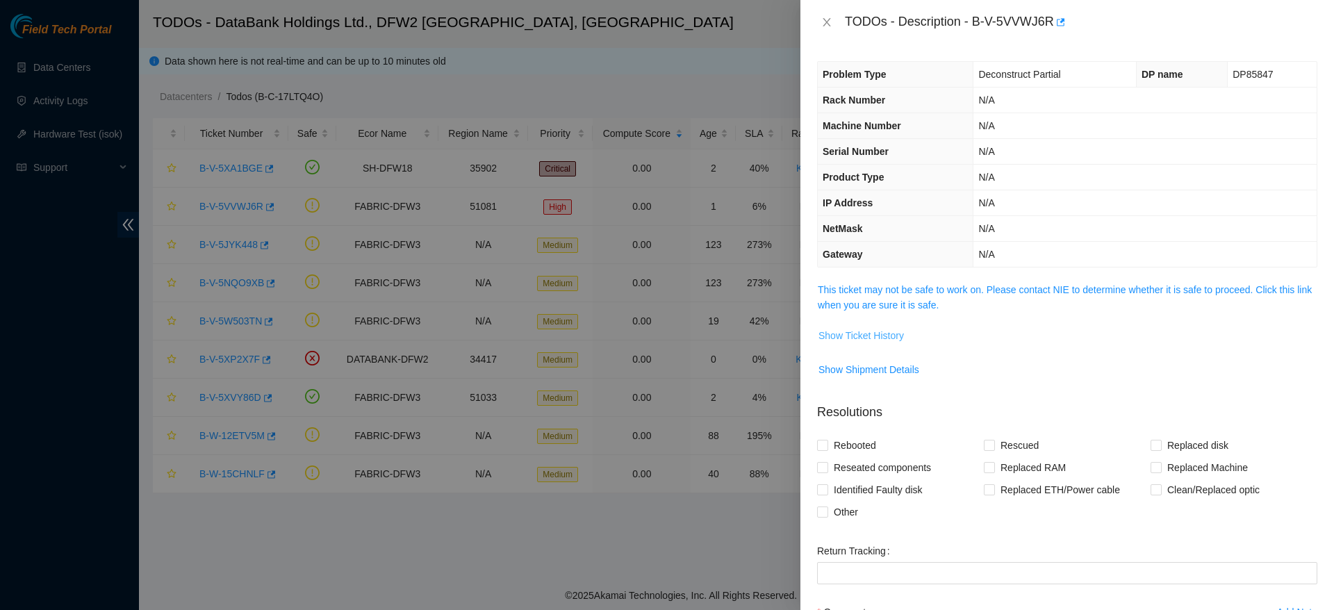
click at [881, 340] on span "Show Ticket History" at bounding box center [861, 335] width 85 height 15
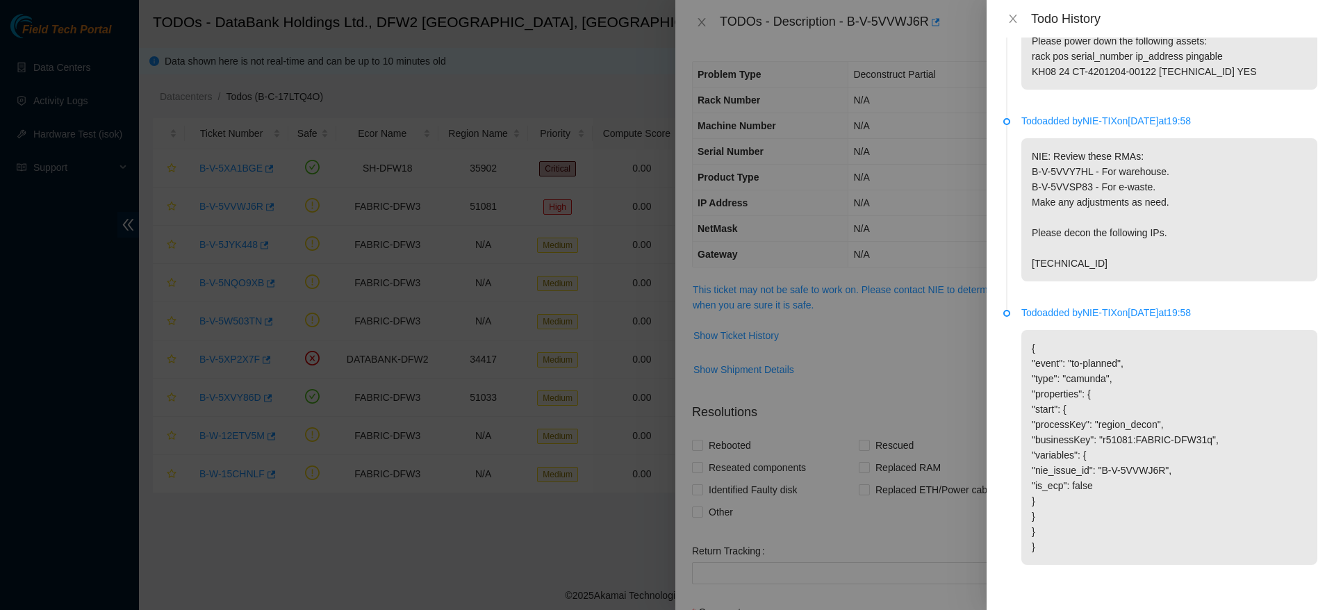
scroll to position [0, 0]
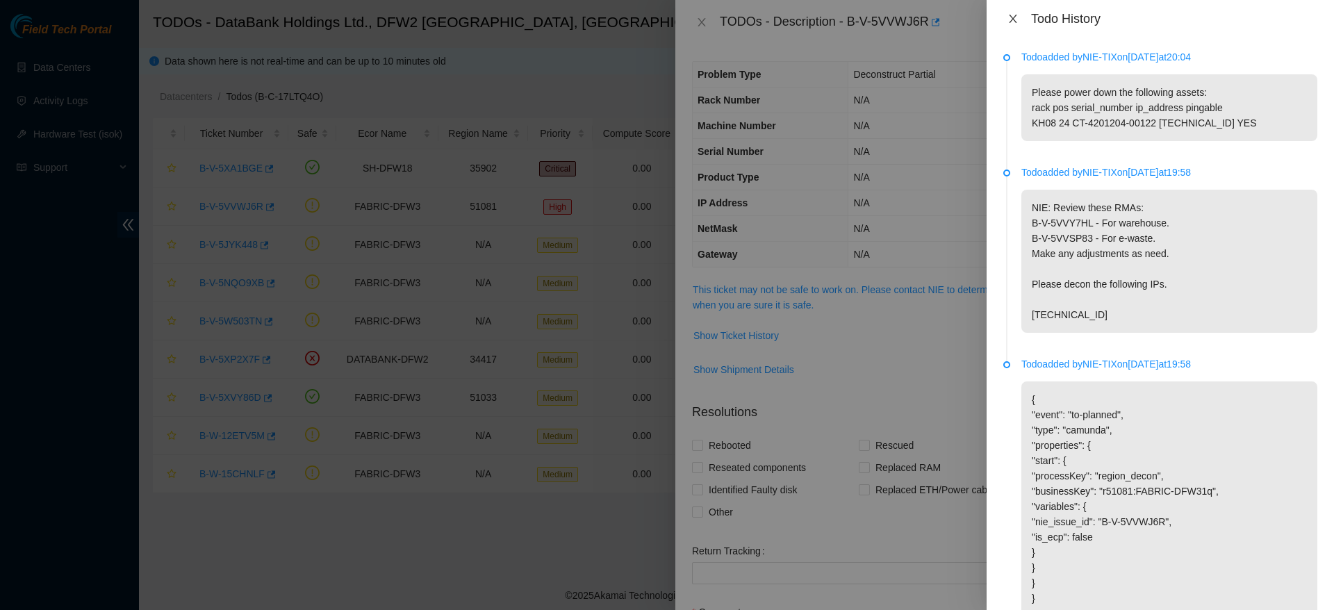
click at [1010, 24] on button "Close" at bounding box center [1012, 19] width 19 height 13
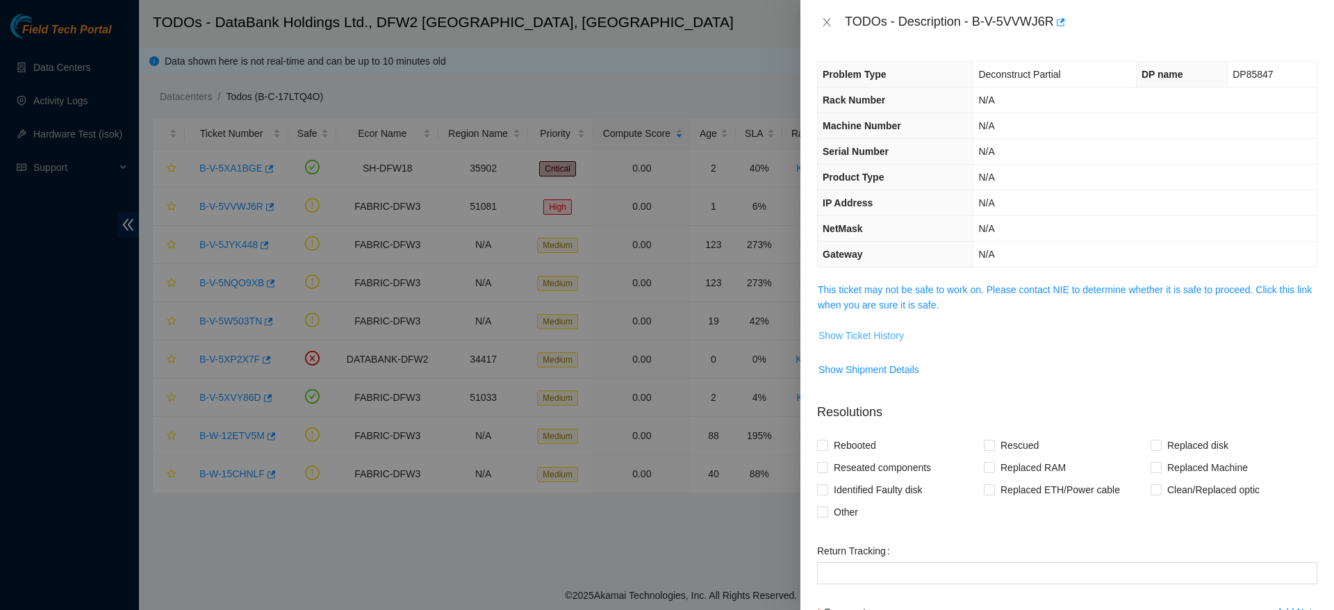
click at [874, 340] on span "Show Ticket History" at bounding box center [861, 335] width 85 height 15
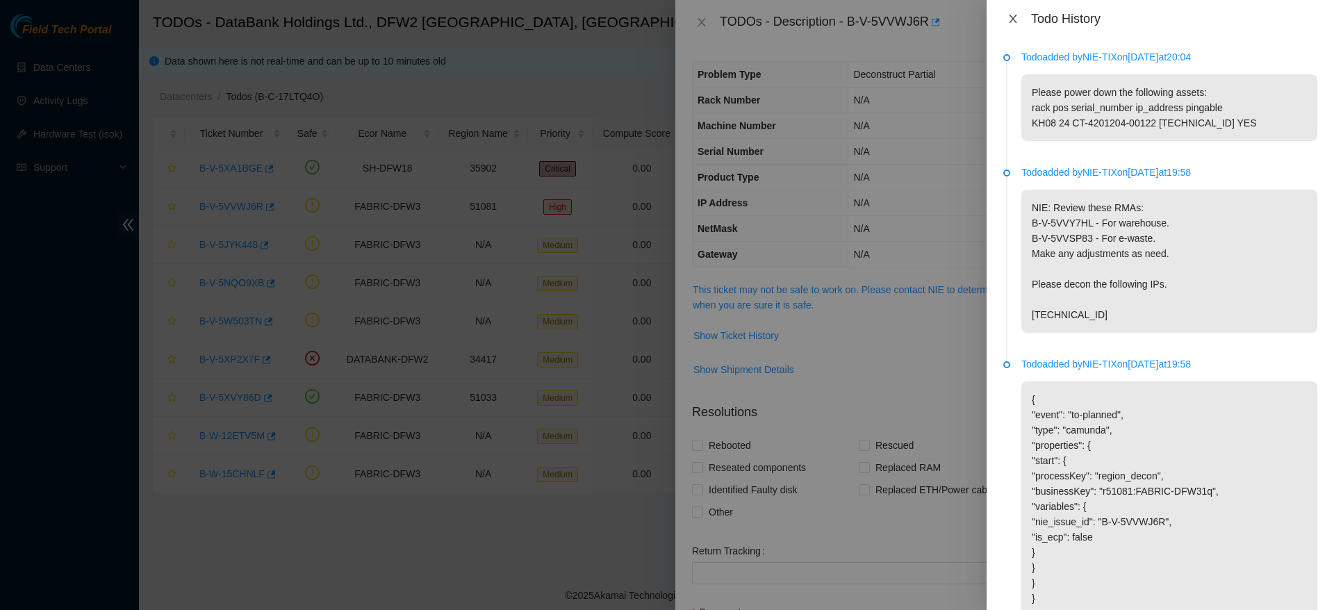
click at [1008, 13] on icon "close" at bounding box center [1013, 18] width 11 height 11
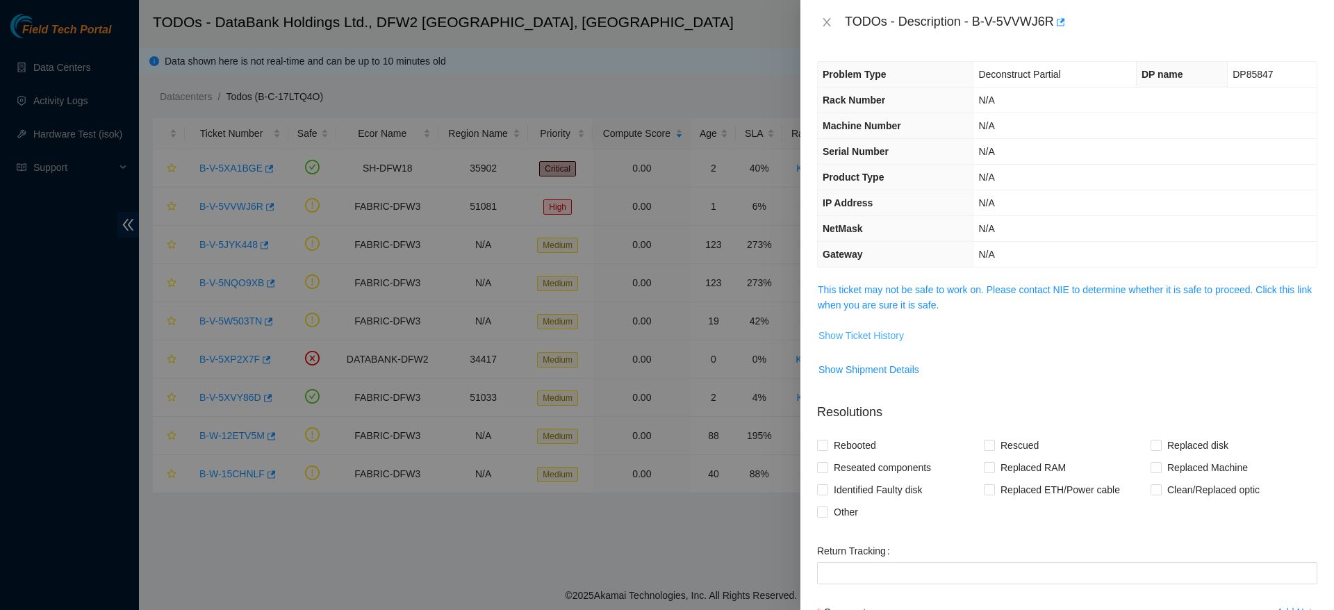
click at [862, 335] on span "Show Ticket History" at bounding box center [861, 335] width 85 height 15
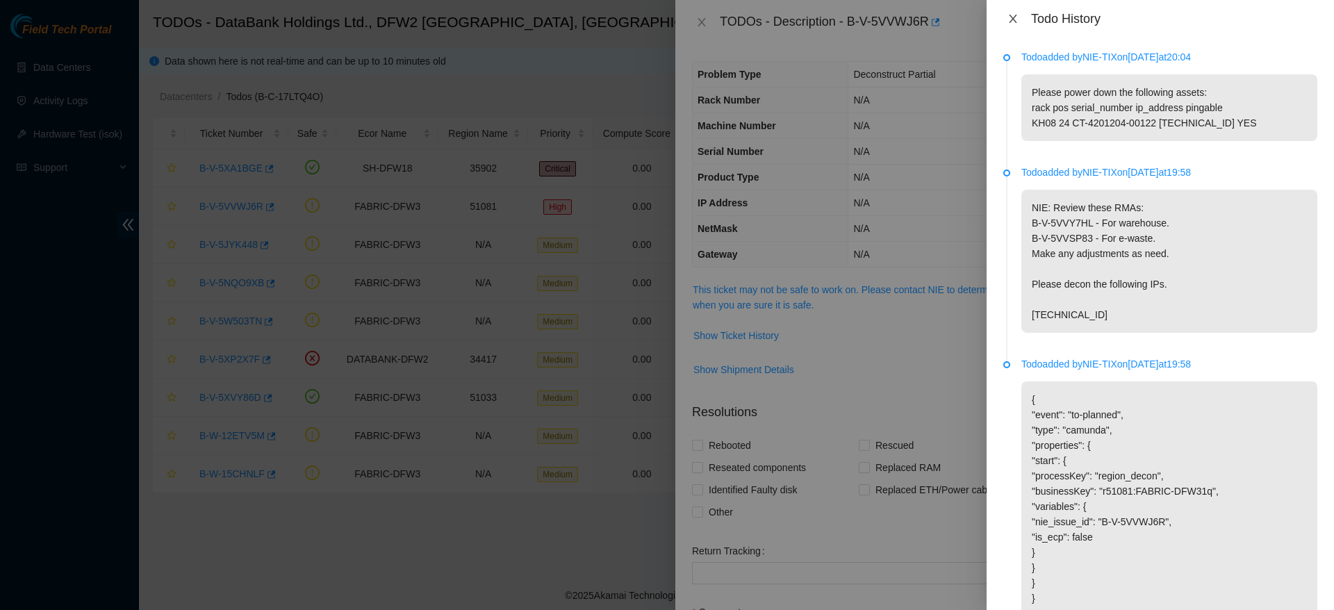
click at [1012, 16] on icon "close" at bounding box center [1013, 18] width 11 height 11
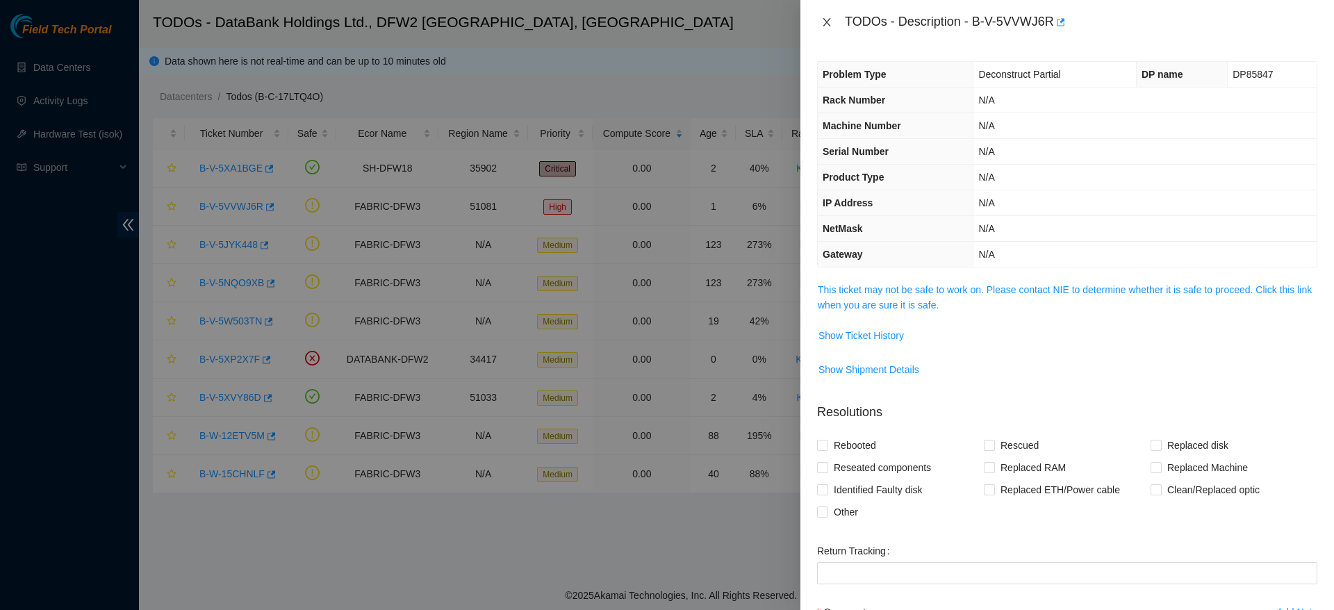
click at [824, 16] on button "Close" at bounding box center [826, 22] width 19 height 13
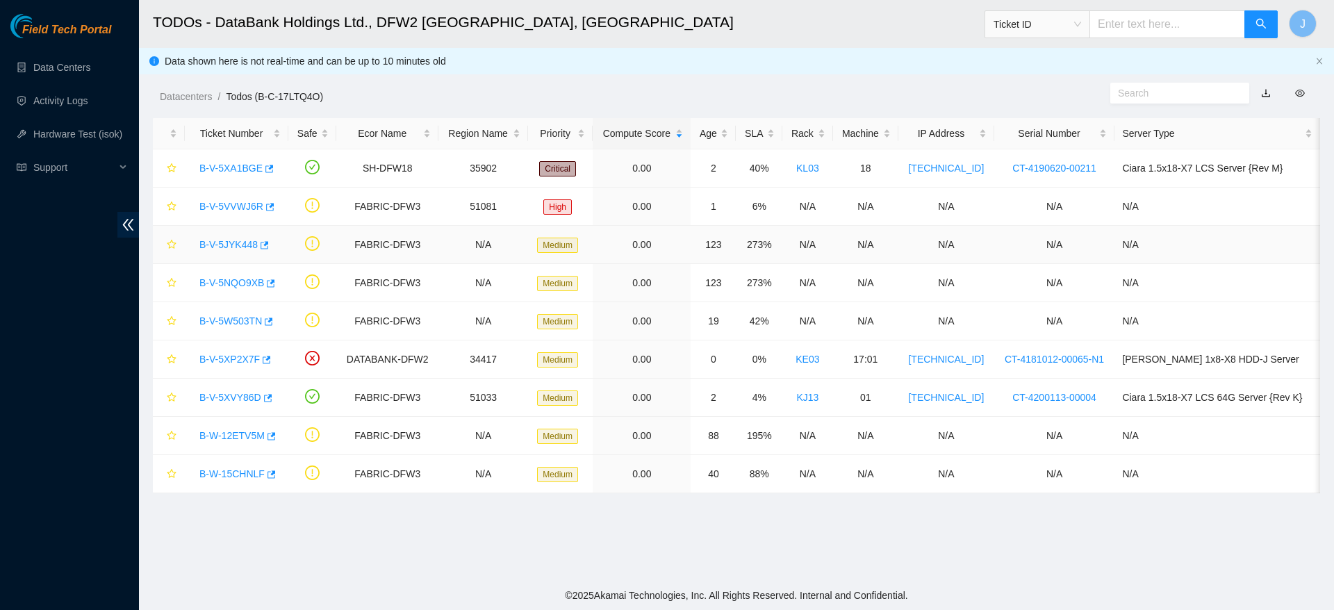
click at [233, 241] on link "B-V-5JYK448" at bounding box center [228, 244] width 58 height 11
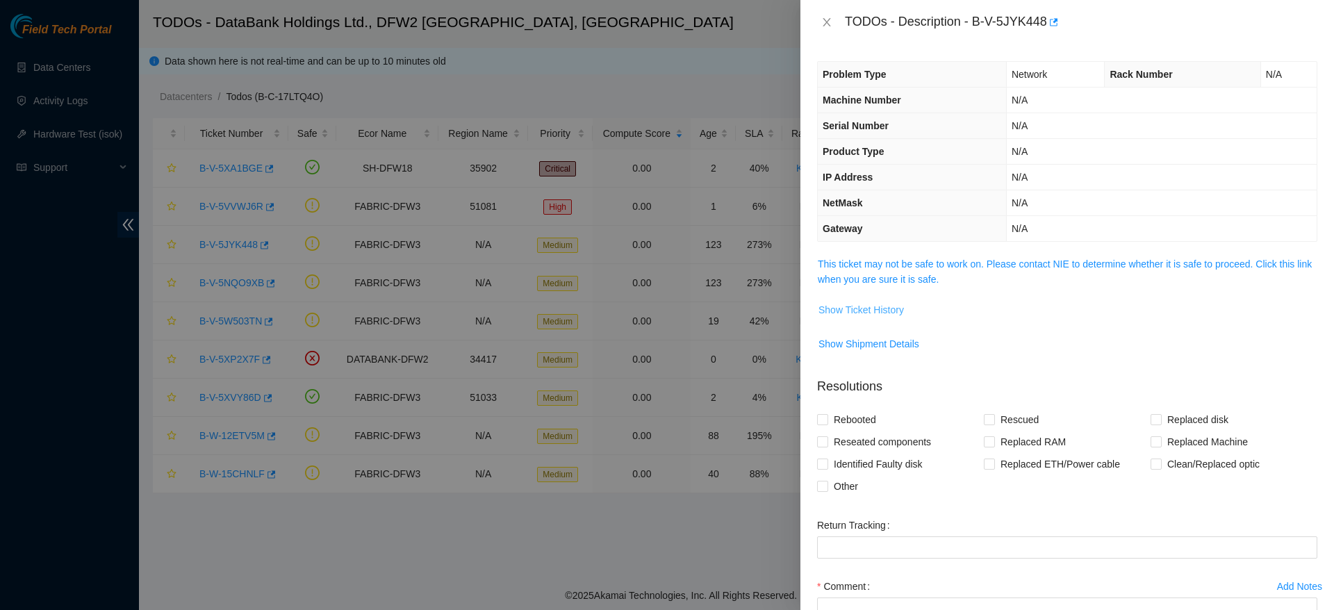
click at [870, 301] on button "Show Ticket History" at bounding box center [861, 310] width 87 height 22
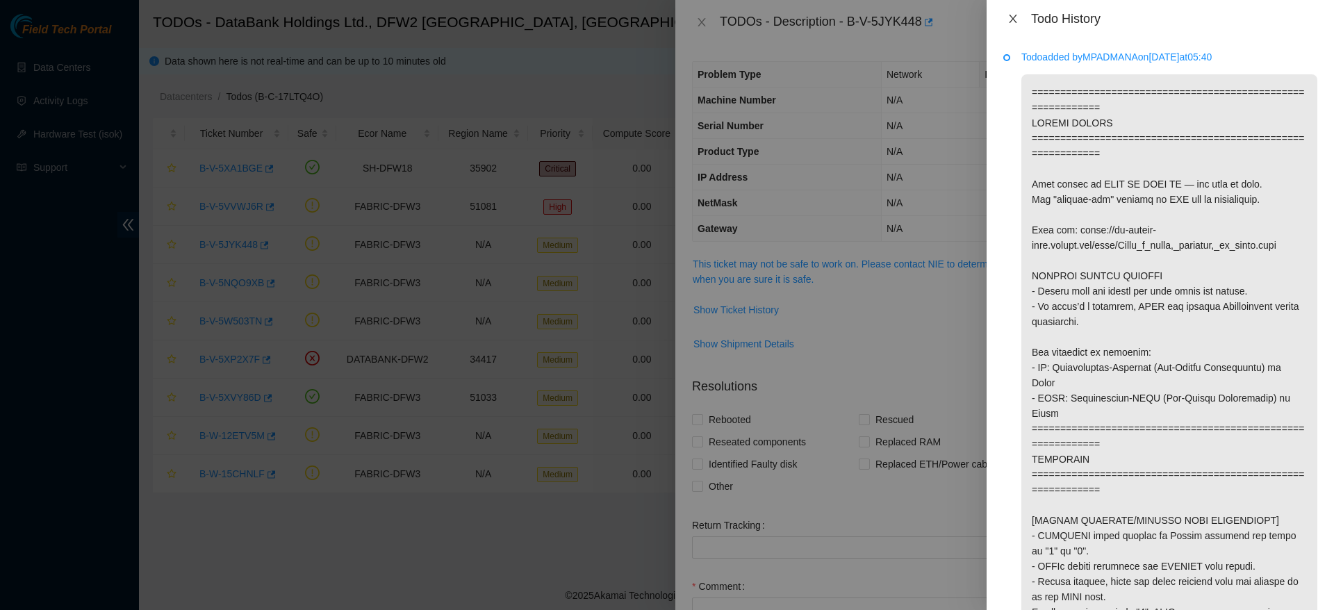
click at [1010, 24] on icon "close" at bounding box center [1013, 18] width 11 height 11
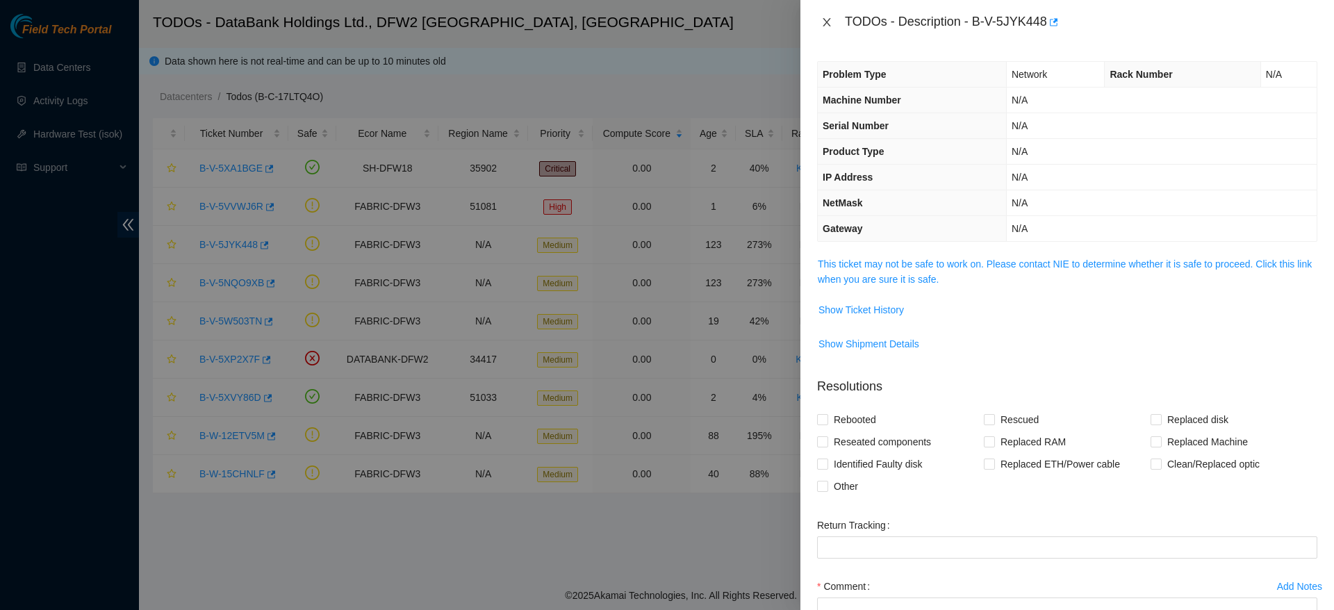
click at [826, 25] on icon "close" at bounding box center [826, 22] width 11 height 11
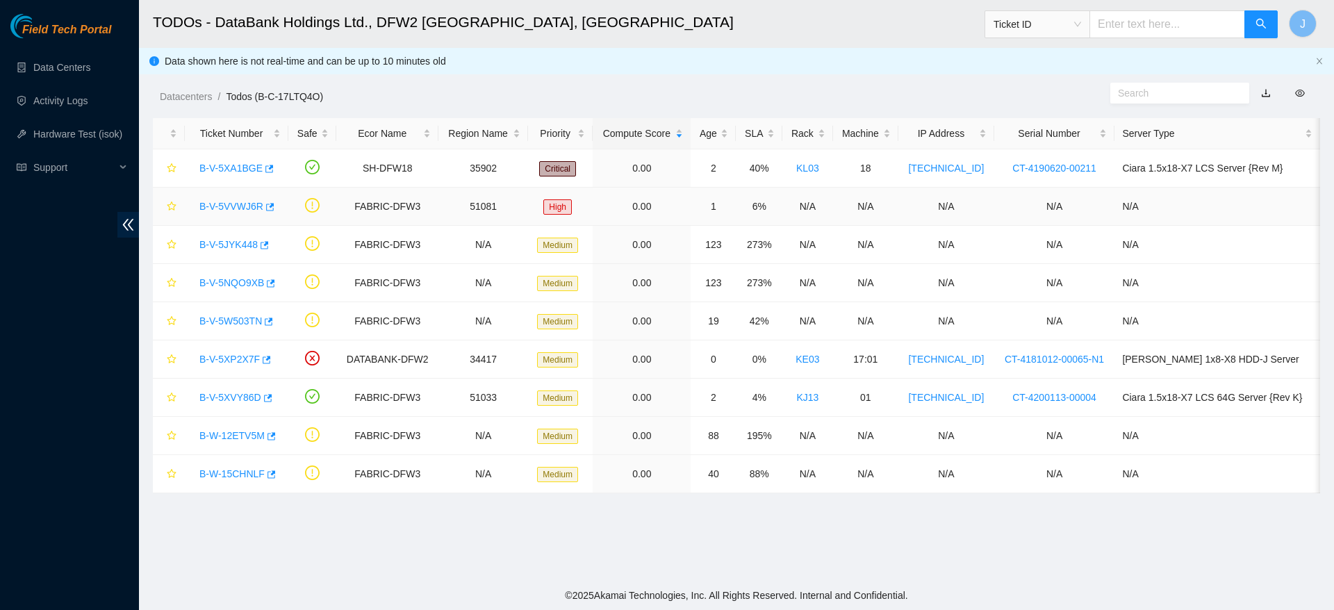
click at [216, 201] on link "B-V-5VVWJ6R" at bounding box center [231, 206] width 64 height 11
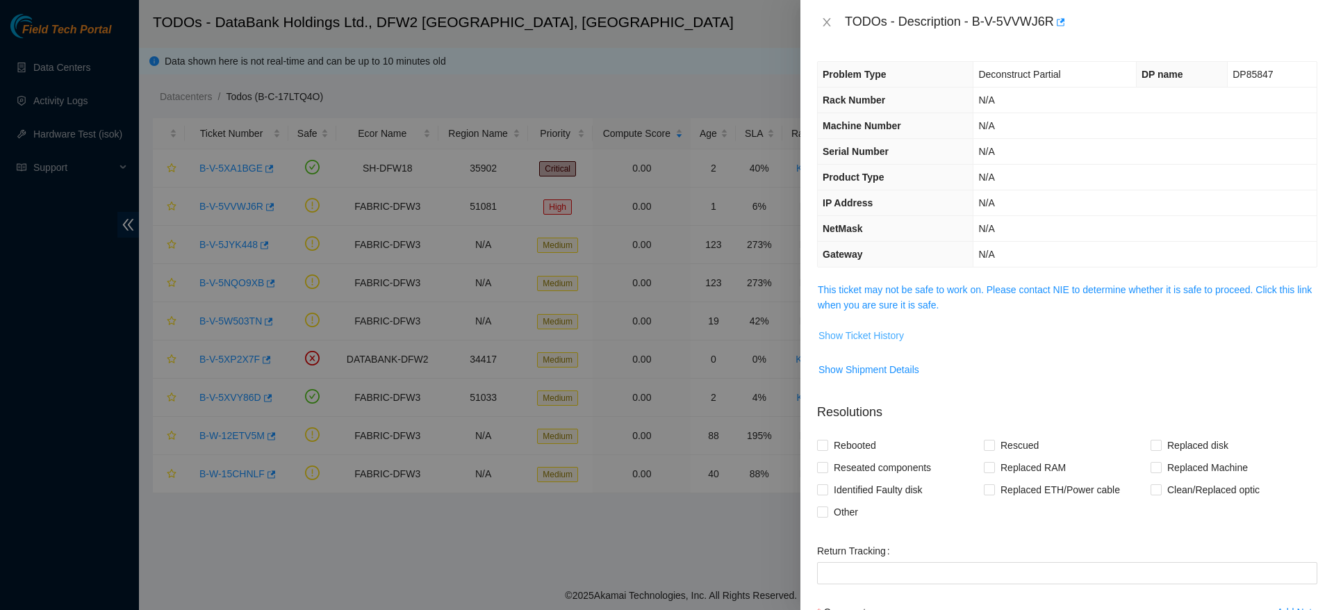
click at [873, 331] on span "Show Ticket History" at bounding box center [861, 335] width 85 height 15
